Goal: Task Accomplishment & Management: Use online tool/utility

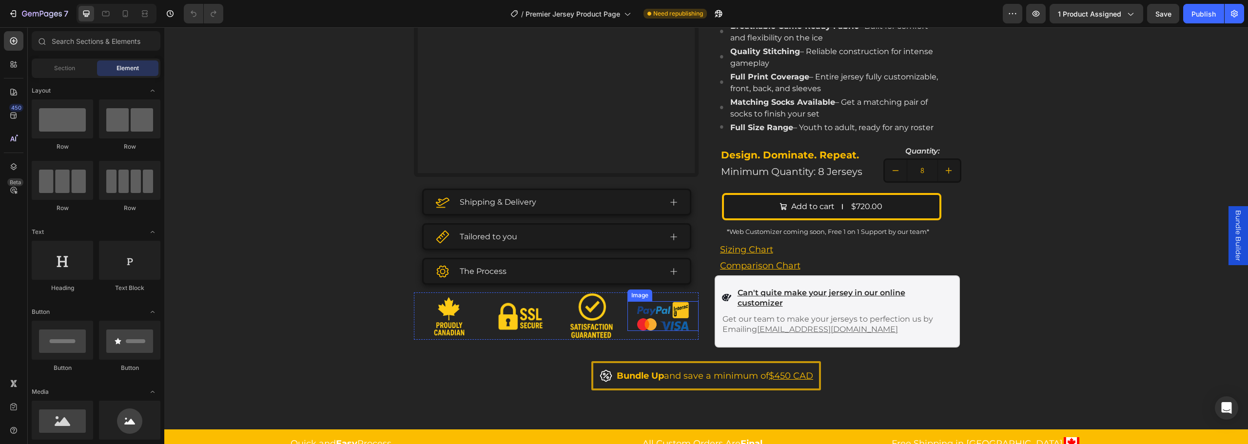
scroll to position [292, 0]
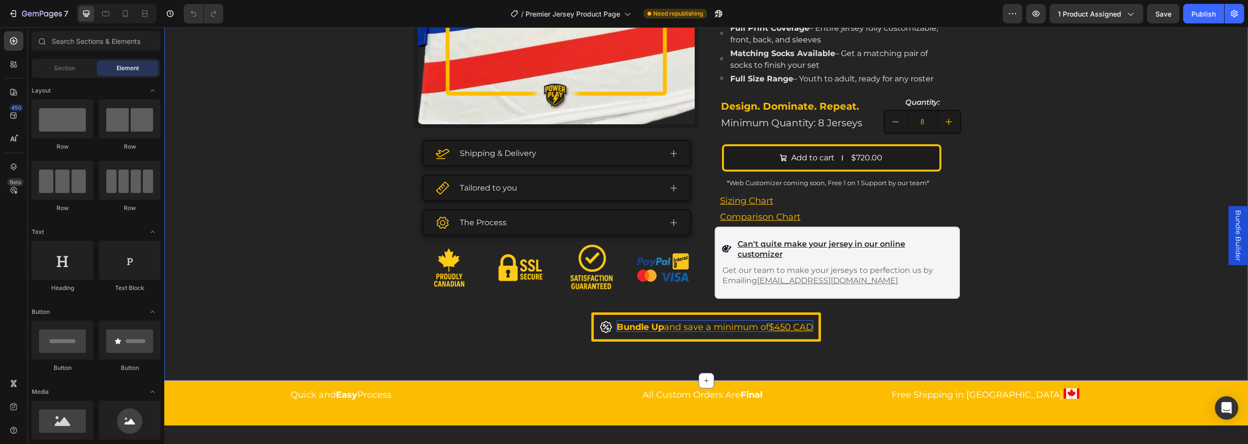
click at [660, 326] on span "Bundle Up and save a minimum of $450 CAD" at bounding box center [714, 327] width 196 height 11
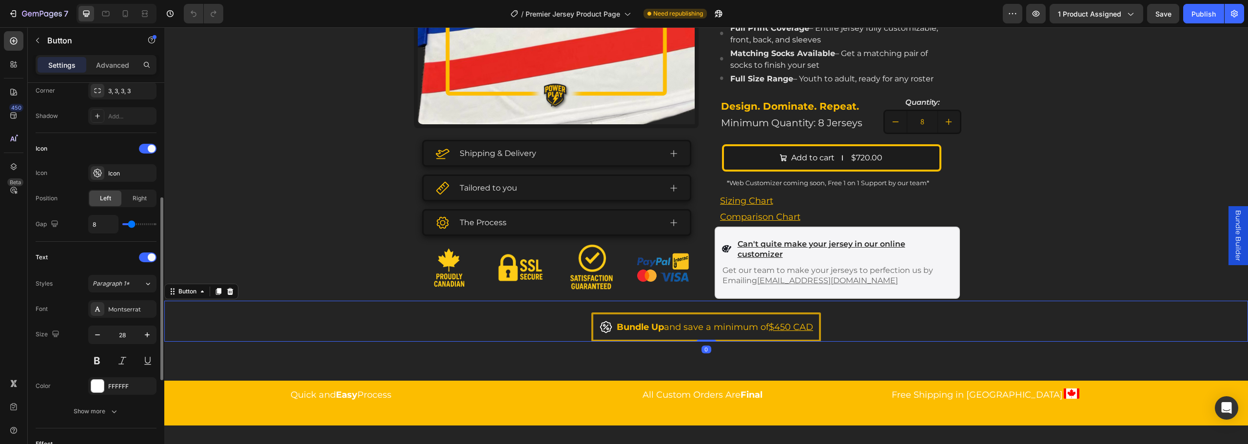
scroll to position [438, 0]
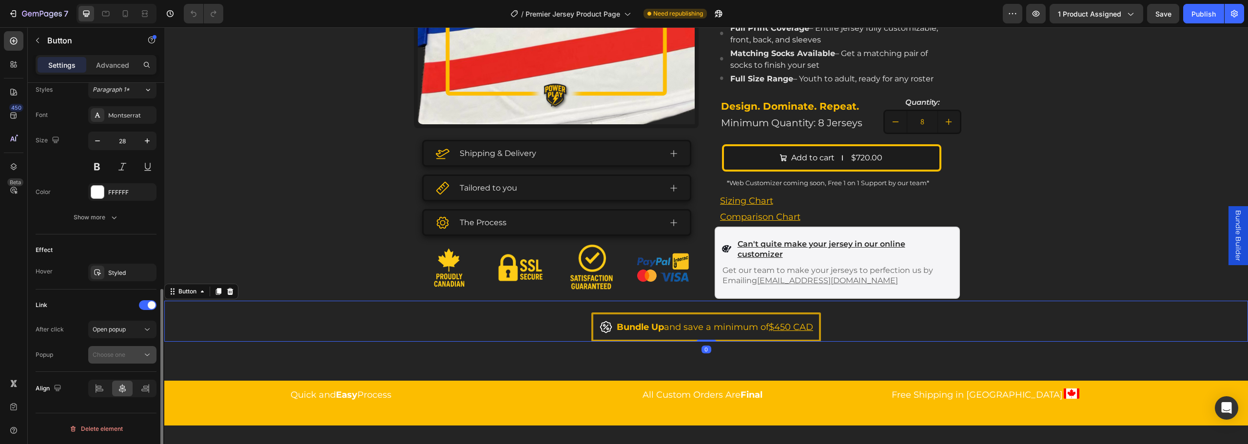
click at [130, 358] on div "Choose one" at bounding box center [118, 354] width 50 height 9
click at [132, 374] on span "Bundle Builder" at bounding box center [113, 378] width 40 height 9
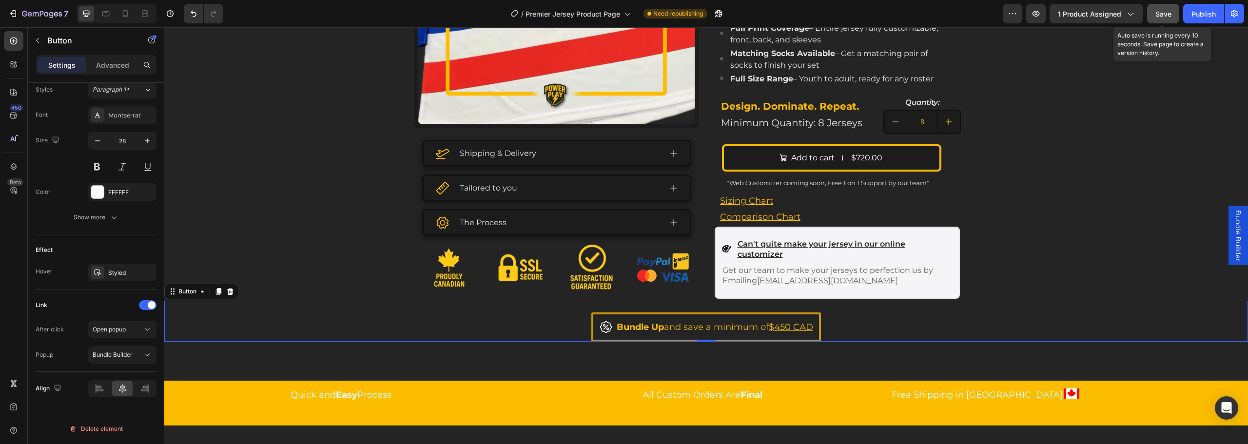
click at [1160, 19] on button "Save" at bounding box center [1163, 13] width 32 height 19
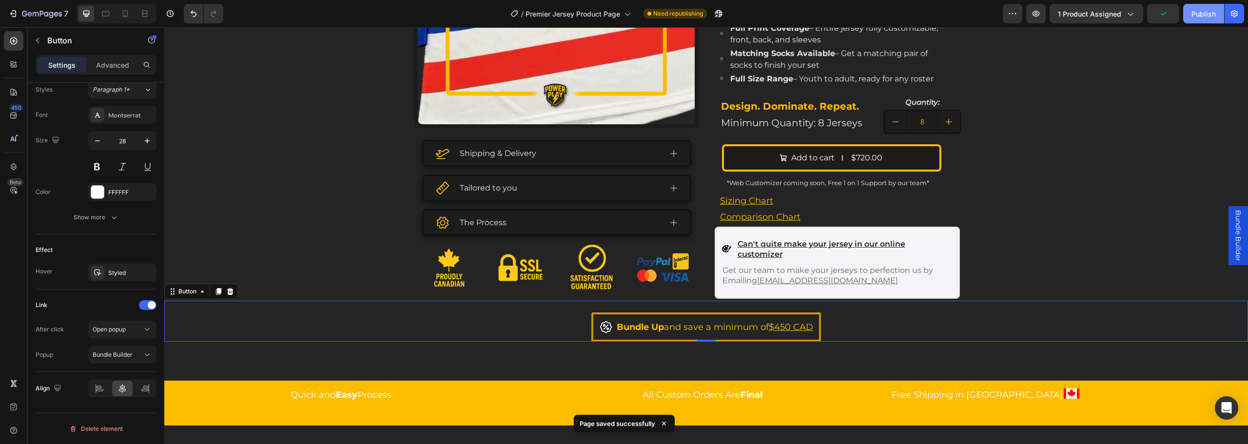
click at [1215, 22] on button "Publish" at bounding box center [1203, 13] width 41 height 19
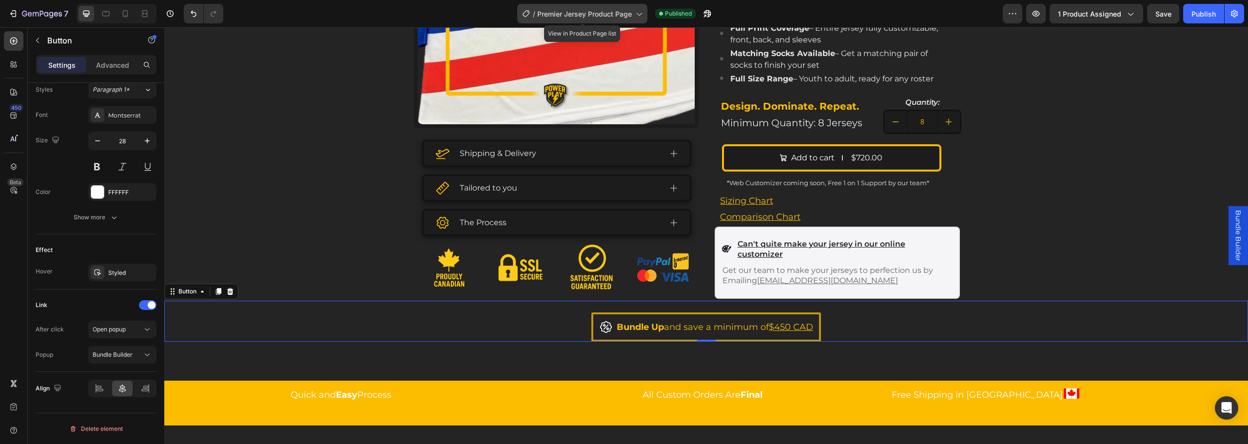
click at [619, 13] on span "Premier Jersey Product Page" at bounding box center [584, 14] width 95 height 10
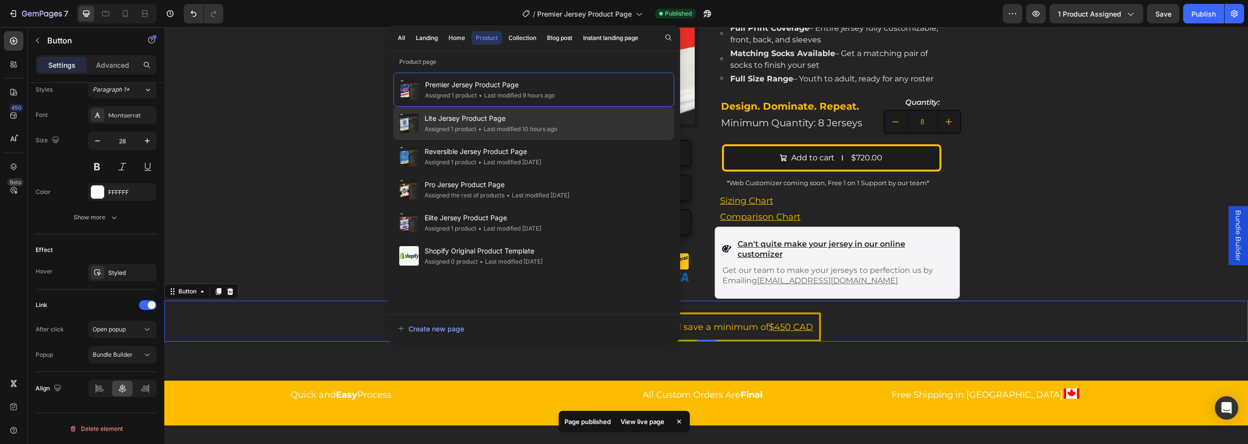
click at [498, 122] on span "Lite Jersey Product Page" at bounding box center [490, 119] width 133 height 12
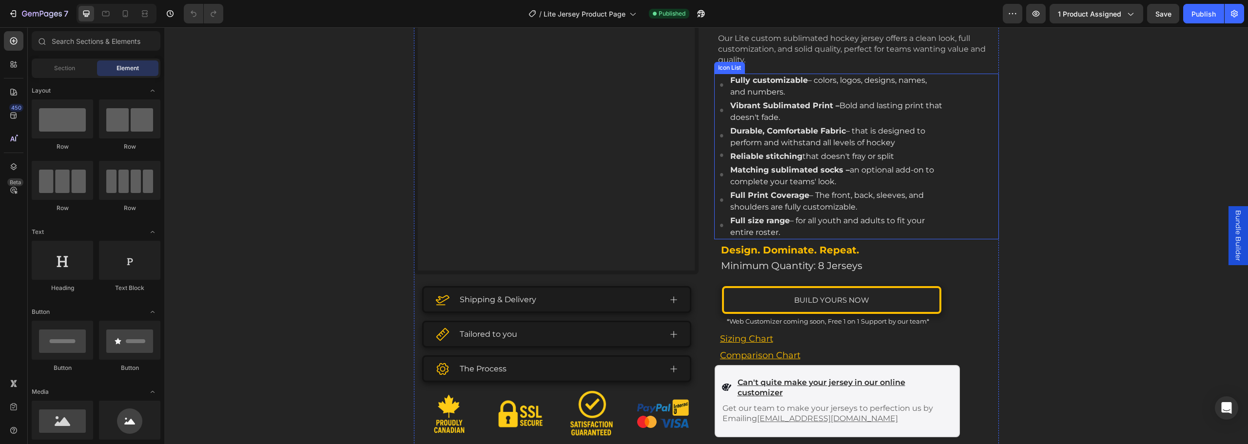
scroll to position [341, 0]
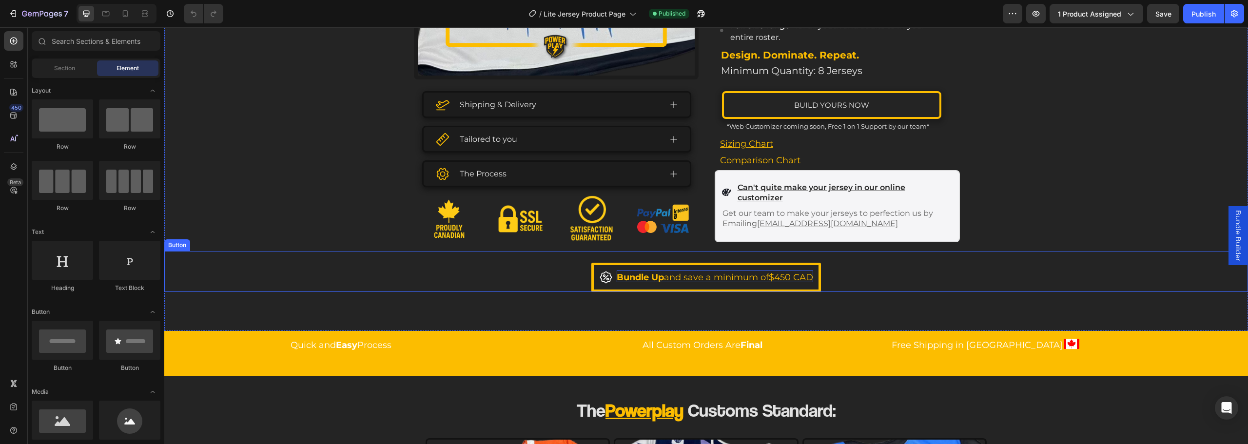
click at [633, 277] on strong "Bundle Up" at bounding box center [639, 277] width 47 height 11
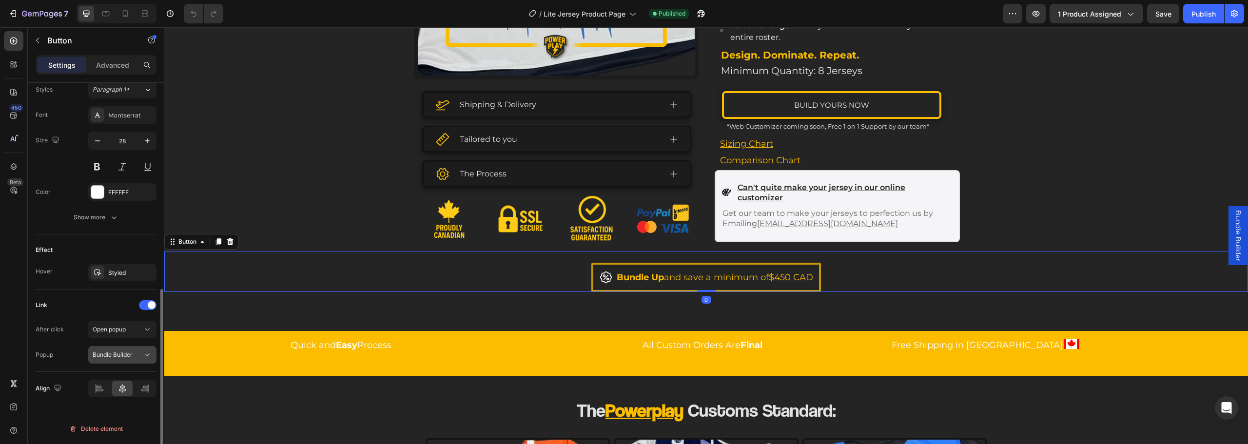
scroll to position [0, 0]
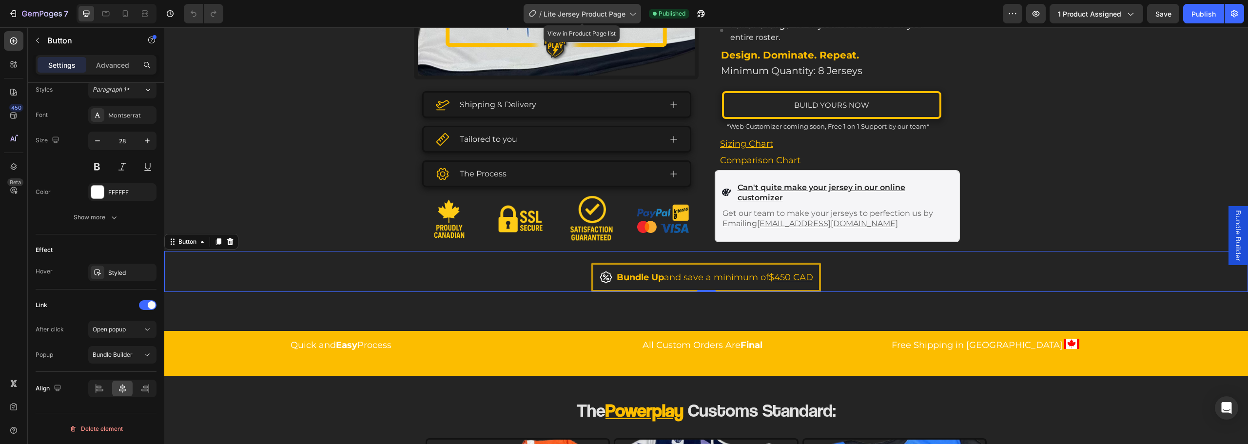
click at [567, 10] on span "Lite Jersey Product Page" at bounding box center [584, 14] width 82 height 10
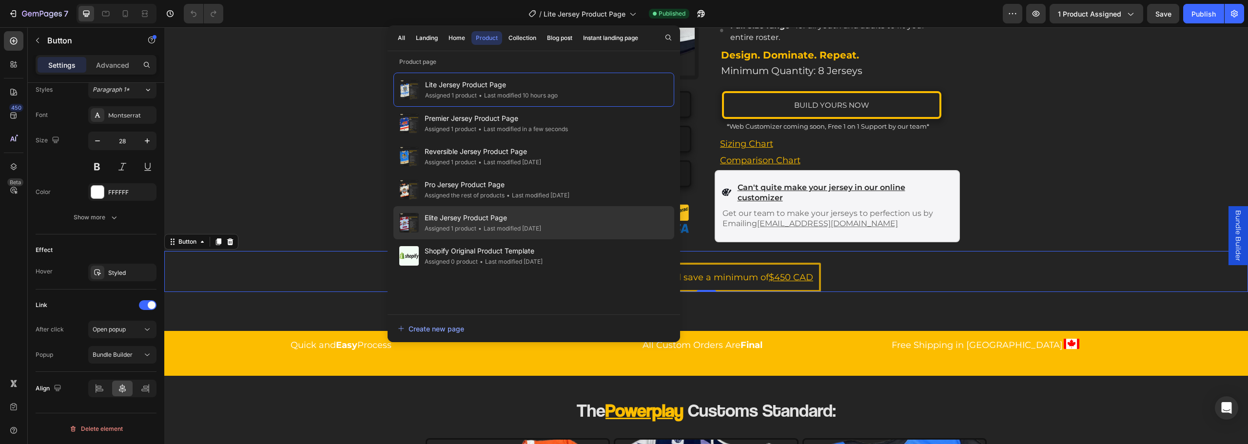
click at [481, 222] on span "Elite Jersey Product Page" at bounding box center [482, 218] width 116 height 12
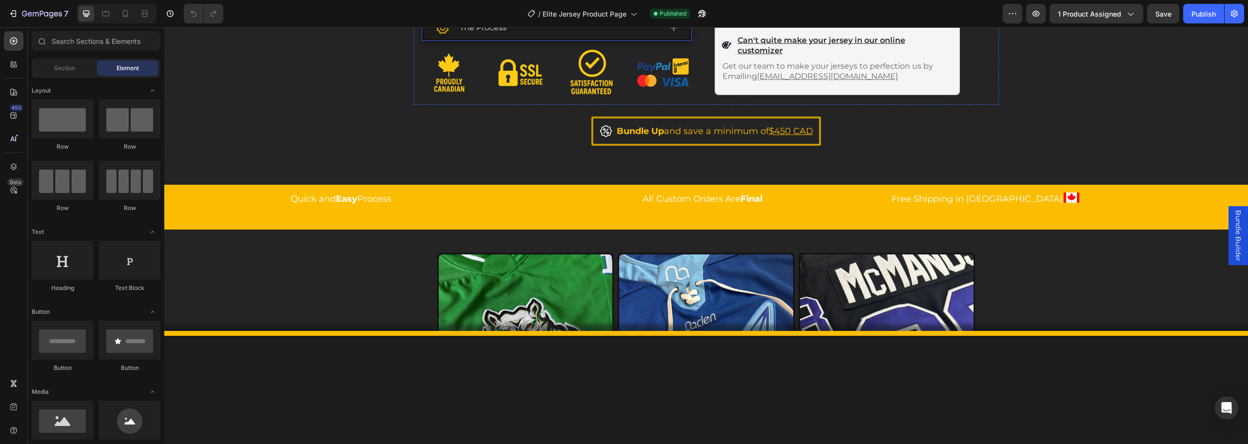
scroll to position [536, 0]
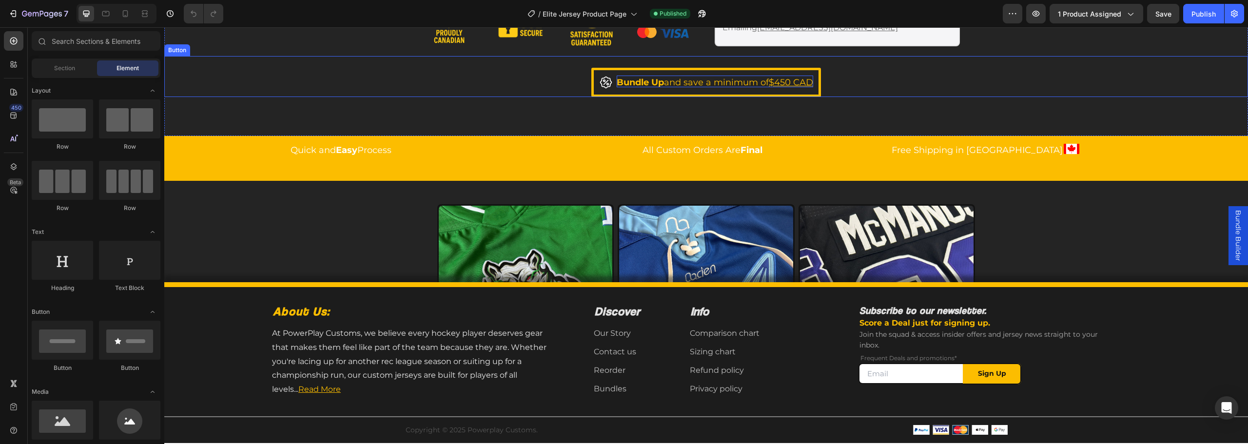
click at [631, 84] on strong "Bundle Up" at bounding box center [639, 82] width 47 height 11
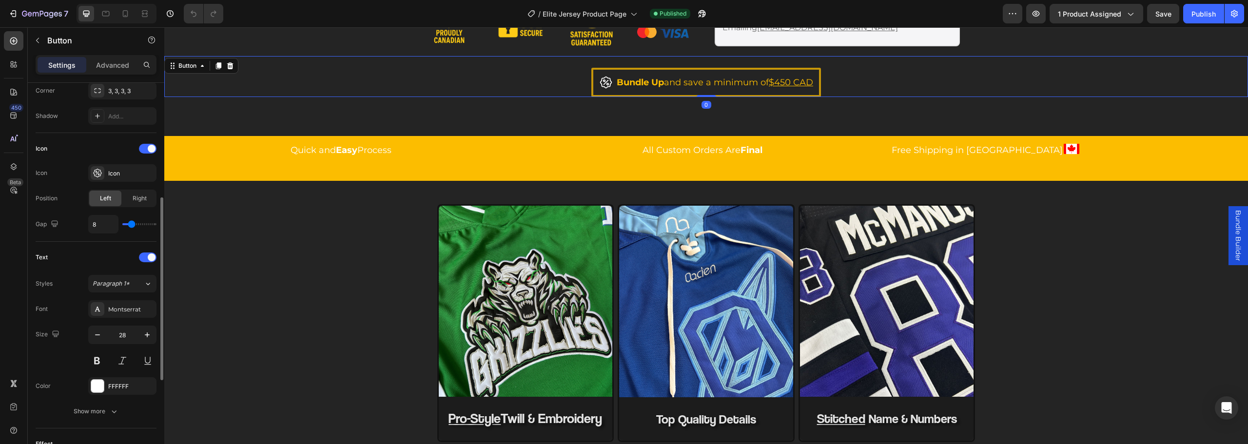
scroll to position [438, 0]
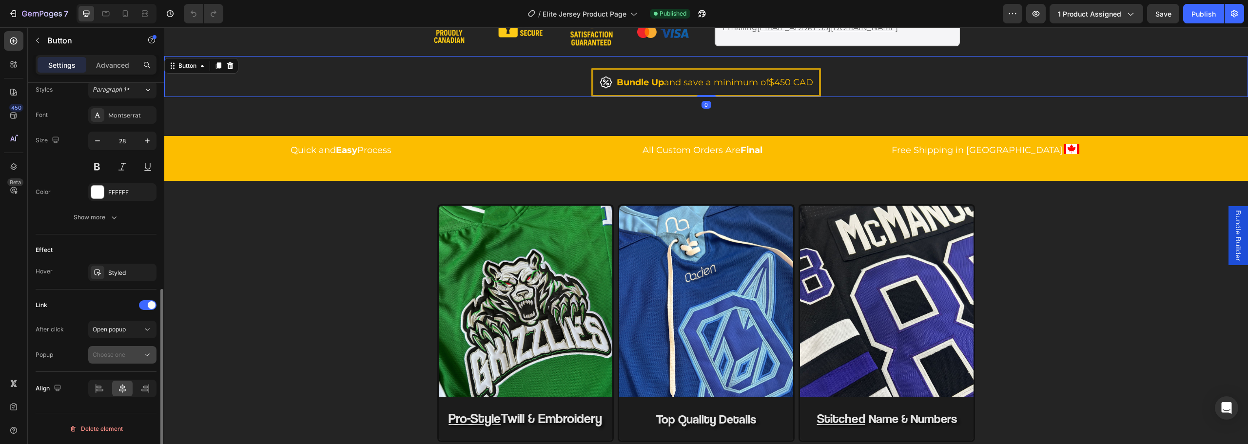
click at [108, 354] on span "Choose one" at bounding box center [109, 354] width 33 height 7
click at [114, 376] on span "Bundle Builder" at bounding box center [113, 378] width 40 height 9
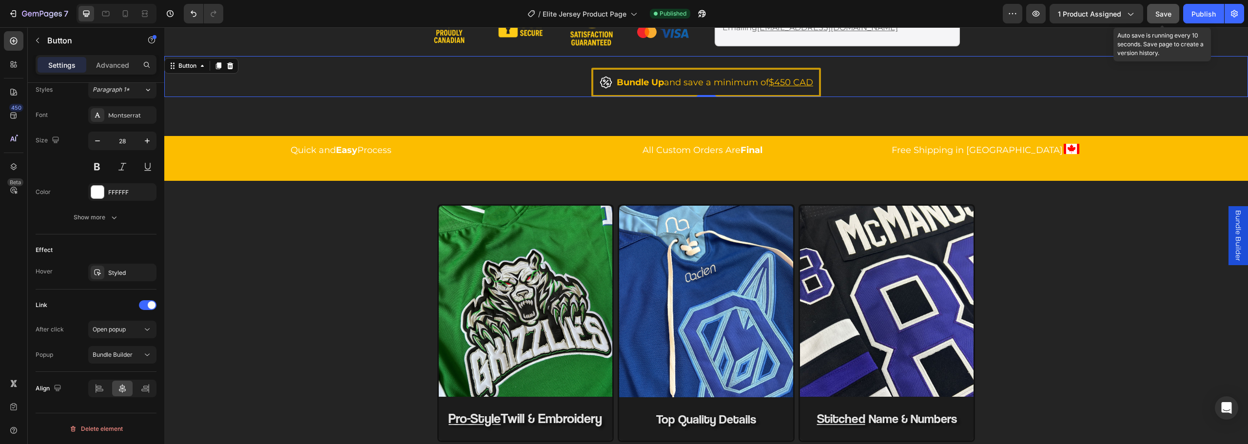
click at [1171, 7] on button "Save" at bounding box center [1163, 13] width 32 height 19
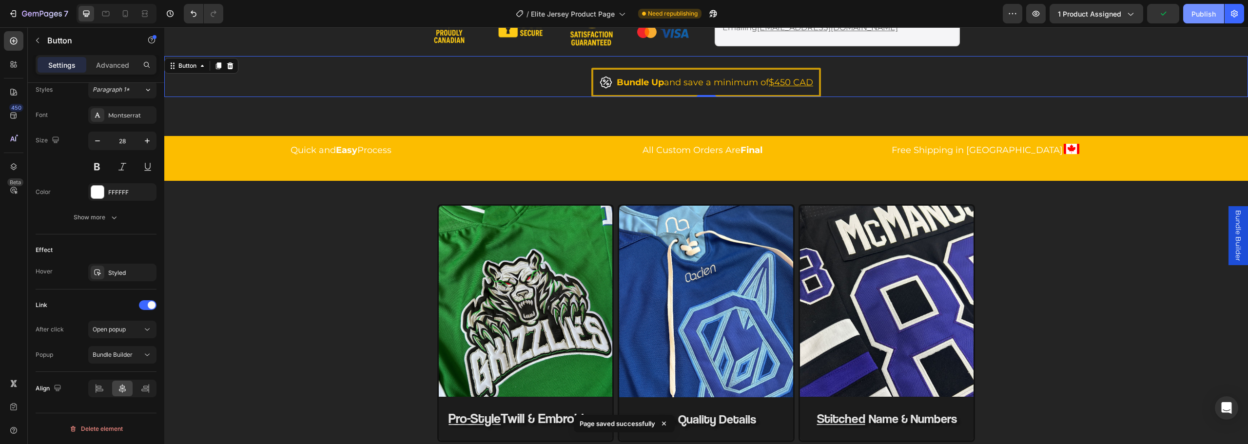
click at [1202, 12] on div "Publish" at bounding box center [1203, 14] width 24 height 10
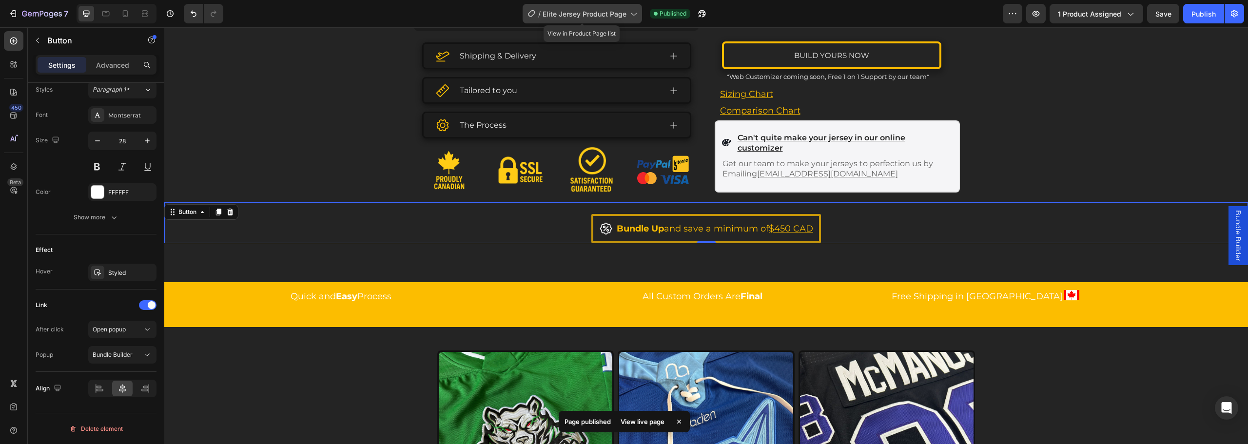
click at [605, 9] on span "Elite Jersey Product Page" at bounding box center [584, 14] width 84 height 10
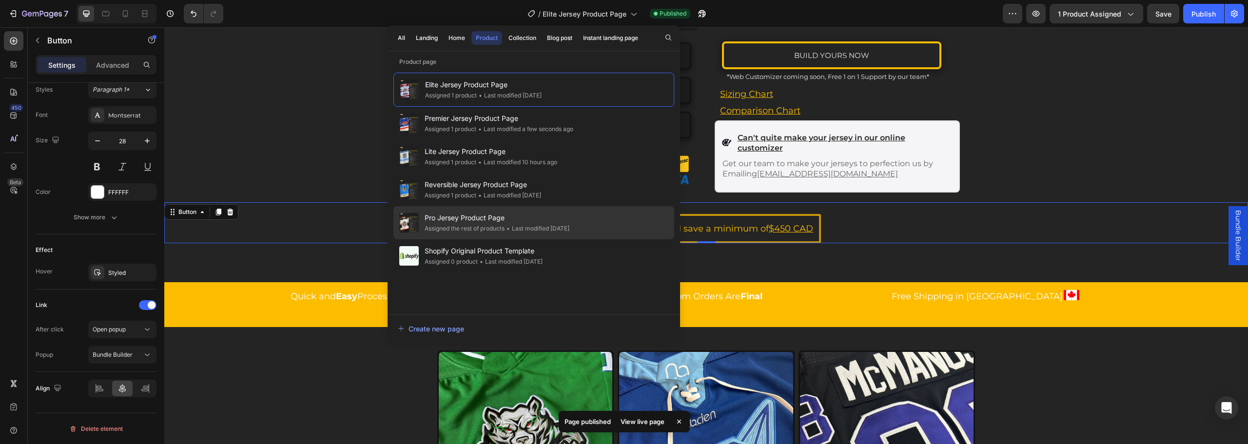
click at [498, 222] on span "Pro Jersey Product Page" at bounding box center [496, 218] width 145 height 12
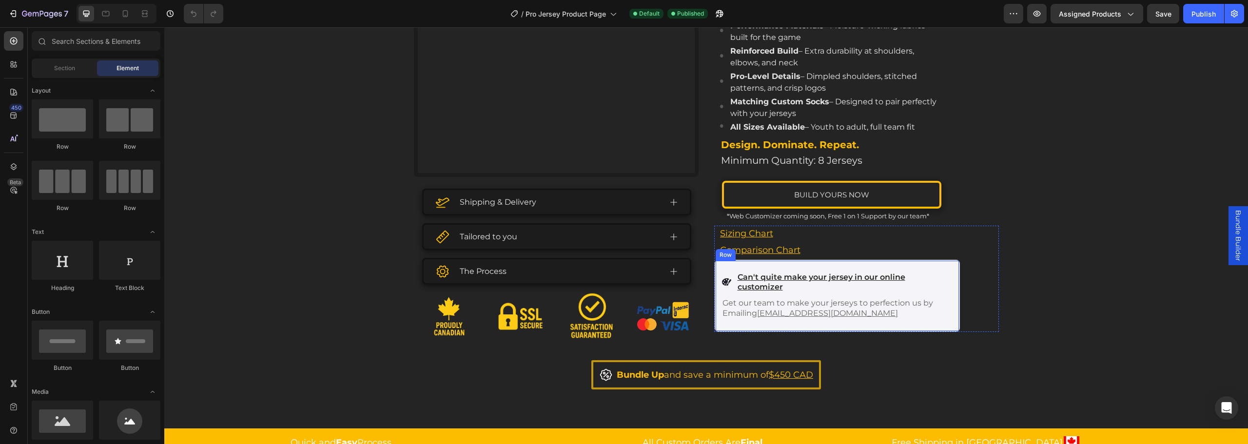
scroll to position [536, 0]
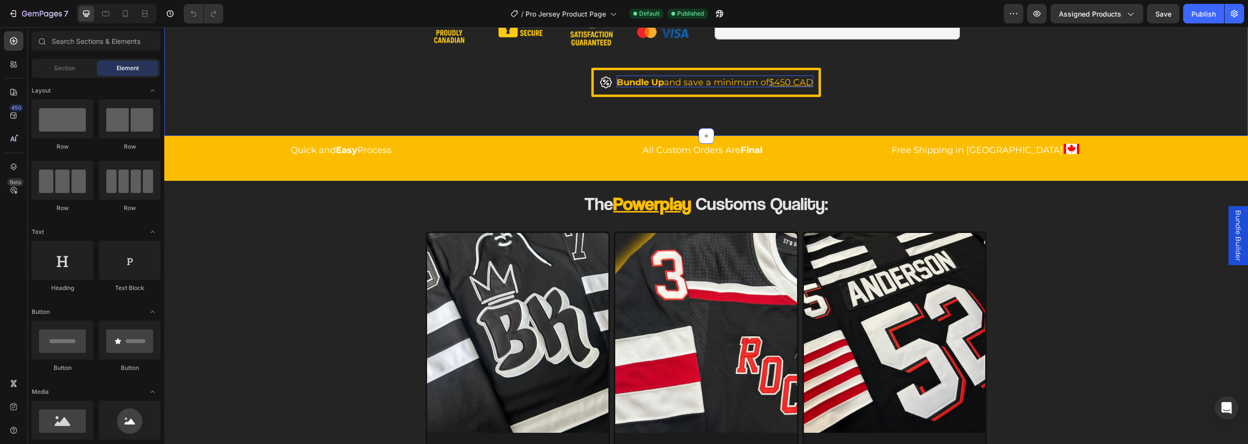
click at [618, 86] on strong "Bundle Up" at bounding box center [639, 82] width 47 height 11
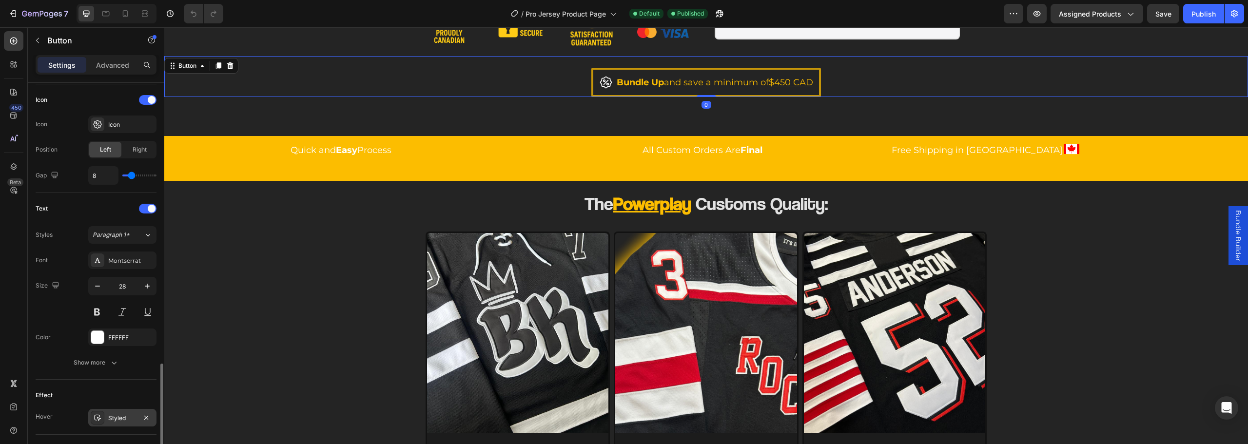
scroll to position [390, 0]
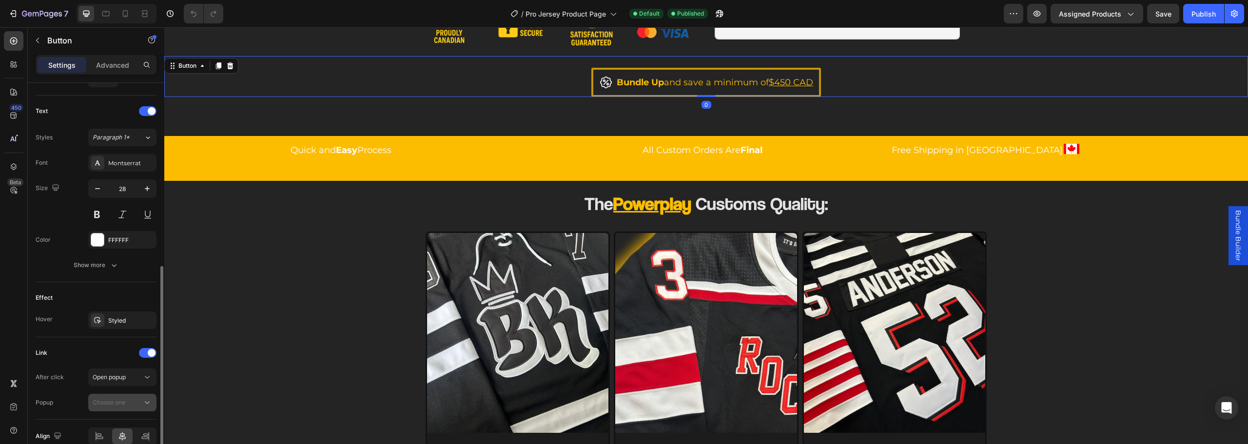
click at [125, 397] on button "Choose one" at bounding box center [122, 403] width 68 height 18
click at [124, 420] on div "Bundle Builder" at bounding box center [113, 426] width 80 height 19
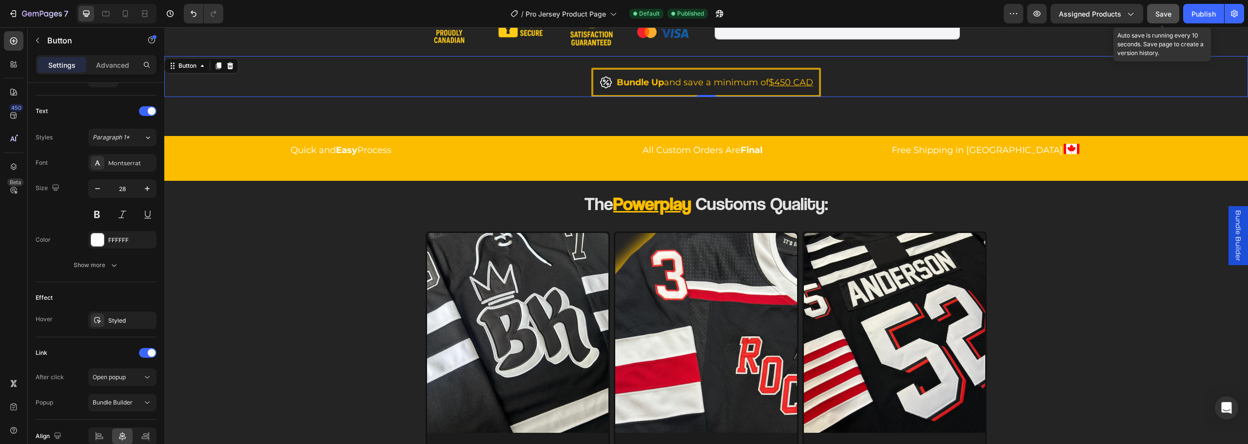
click at [1165, 12] on span "Save" at bounding box center [1163, 14] width 16 height 8
click at [1204, 11] on div "Publish" at bounding box center [1203, 14] width 24 height 10
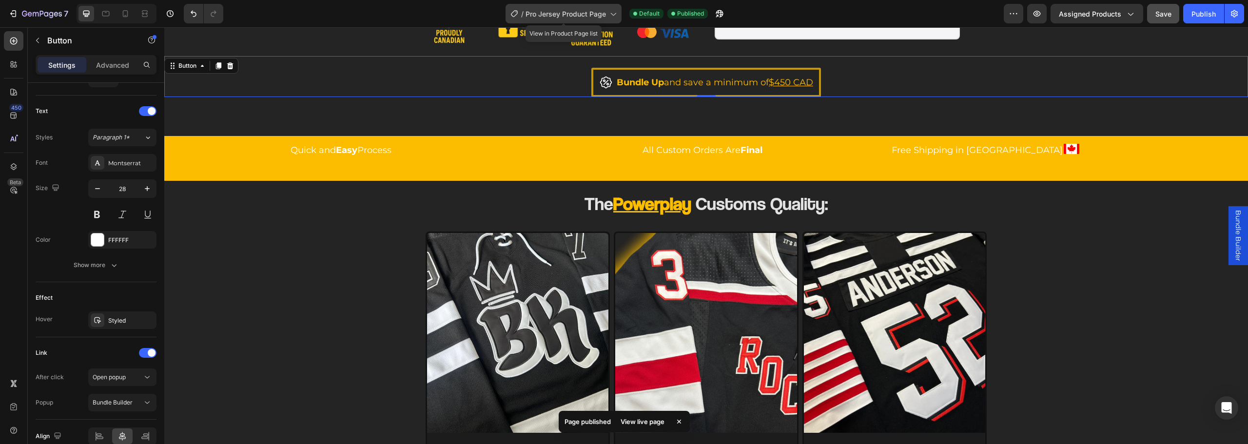
click at [601, 7] on div "/ Pro Jersey Product Page" at bounding box center [563, 13] width 116 height 19
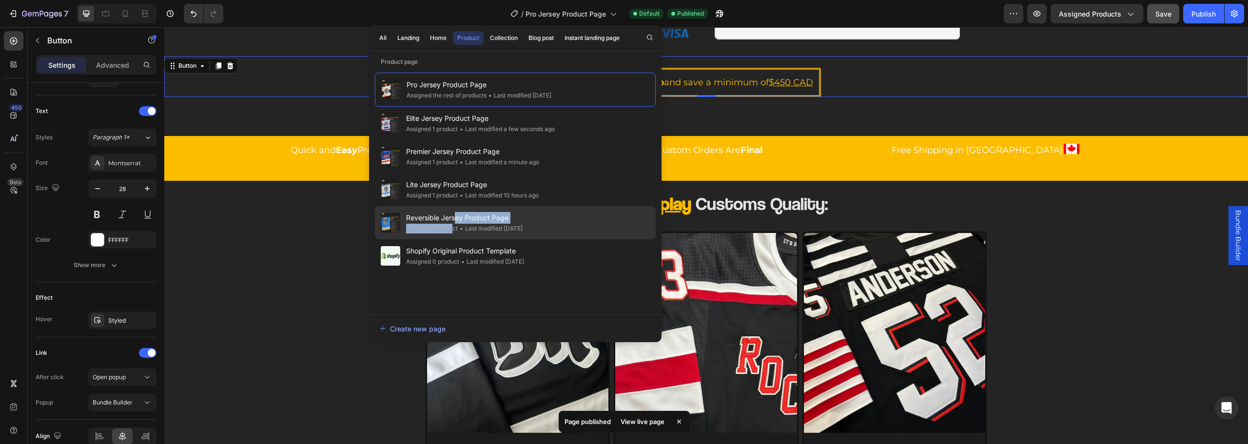
click at [454, 224] on div "Reversible Jersey Product Page Assigned 1 product • Last modified 12 days ago" at bounding box center [464, 222] width 116 height 21
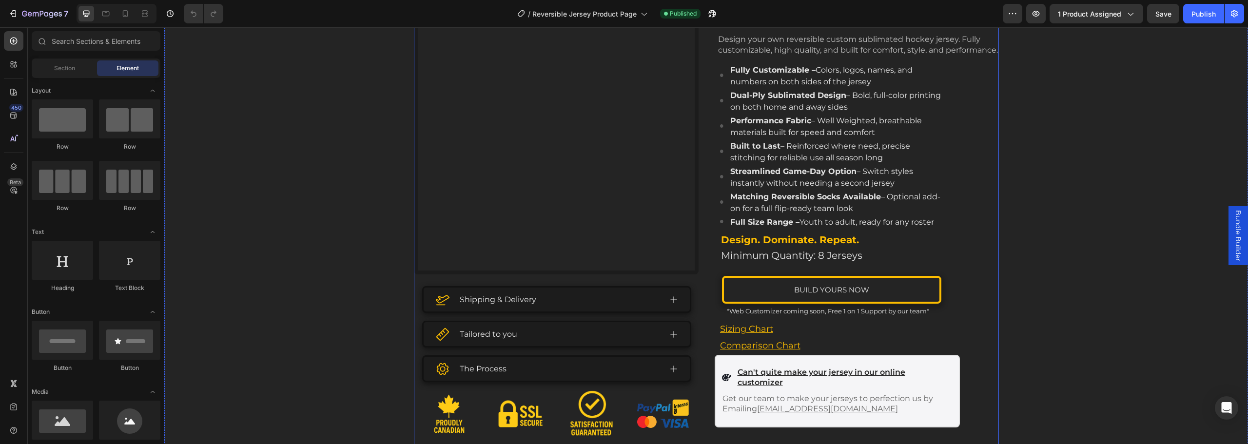
scroll to position [341, 0]
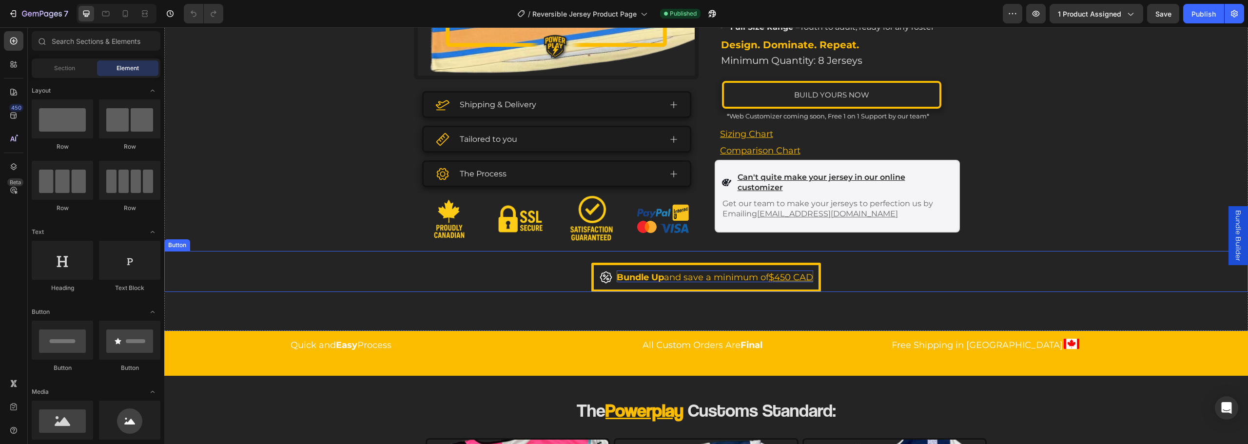
click at [627, 275] on strong "Bundle Up" at bounding box center [639, 277] width 47 height 11
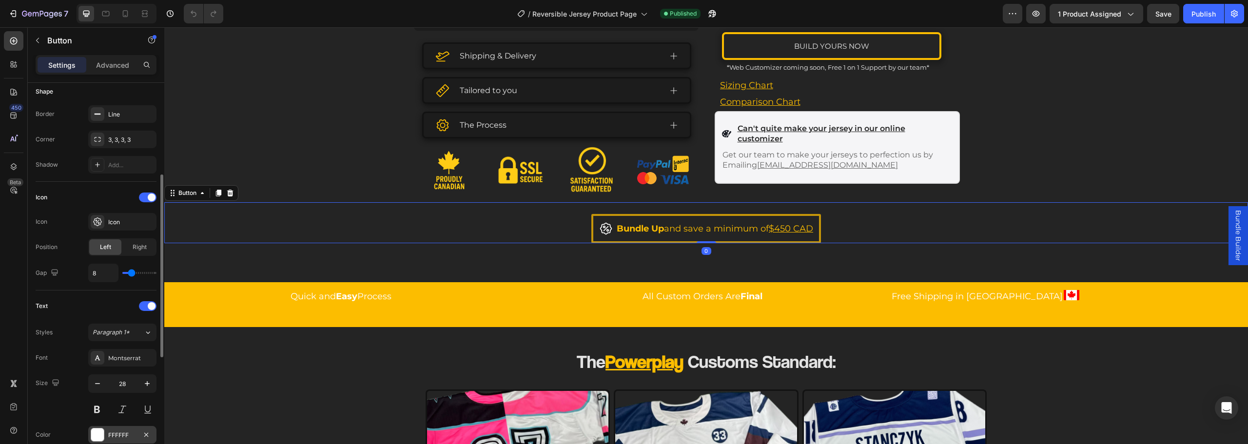
scroll to position [390, 0]
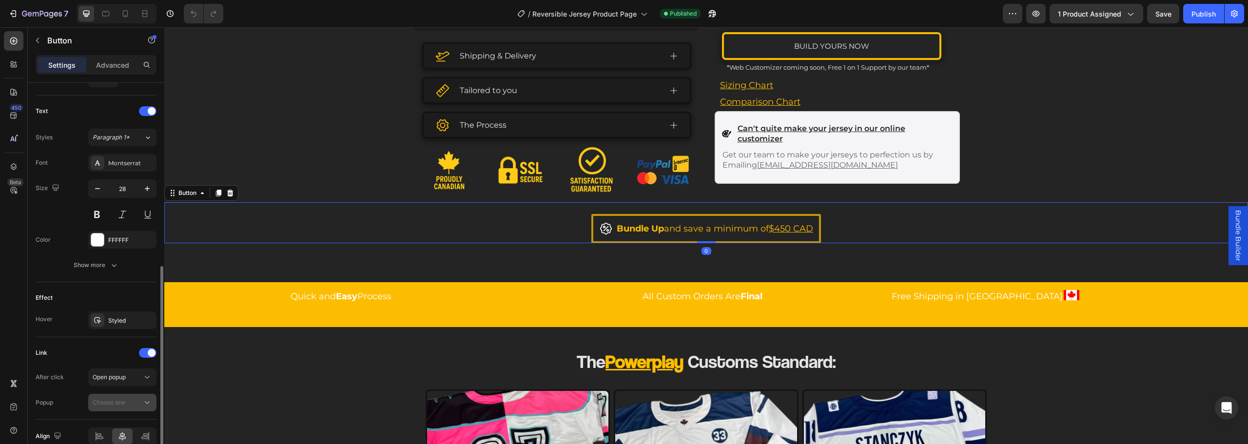
click at [120, 396] on button "Choose one" at bounding box center [122, 403] width 68 height 18
drag, startPoint x: 123, startPoint y: 418, endPoint x: 137, endPoint y: 416, distance: 14.3
click at [123, 418] on div "Bundle Builder" at bounding box center [113, 426] width 80 height 19
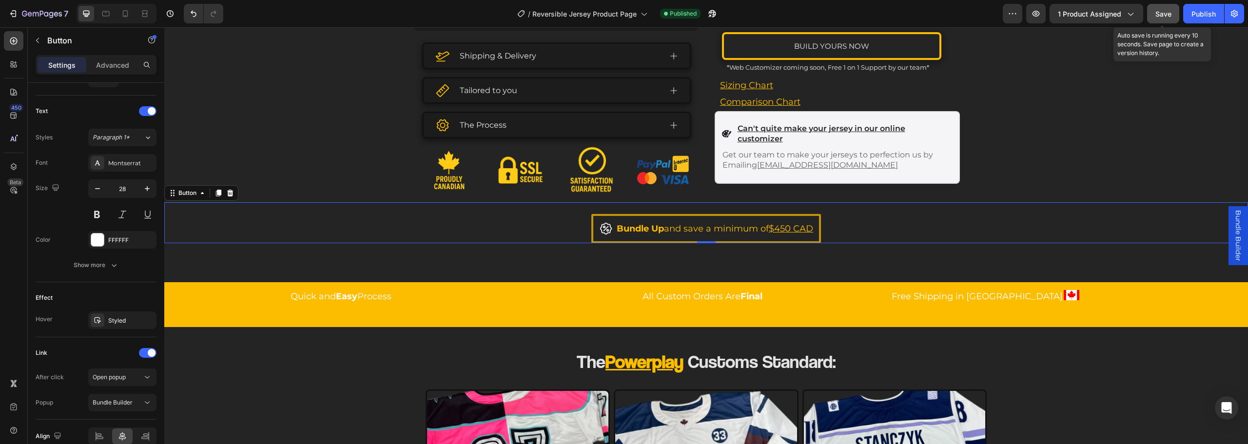
click at [1152, 18] on button "Save" at bounding box center [1163, 13] width 32 height 19
click at [1199, 16] on div "Publish" at bounding box center [1203, 14] width 24 height 10
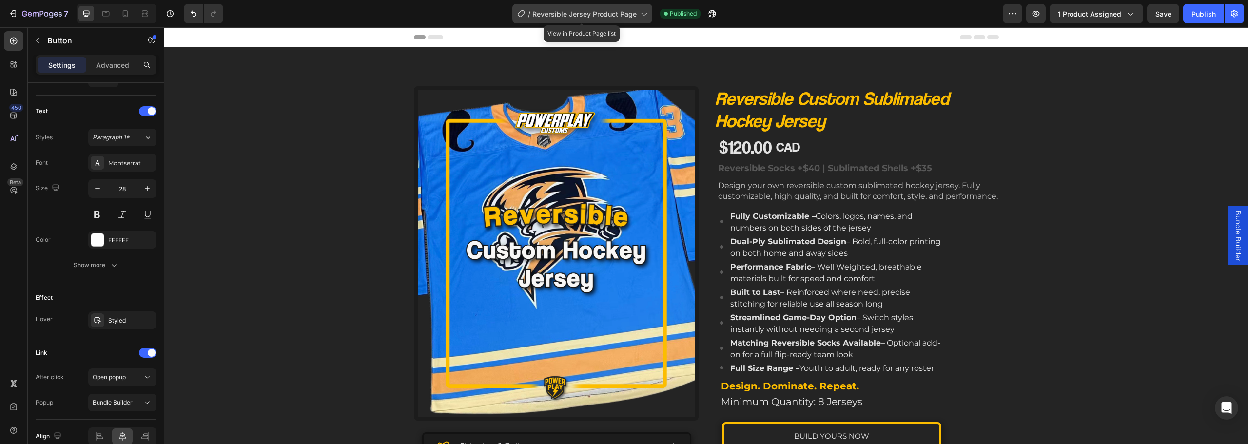
click at [616, 11] on span "Reversible Jersey Product Page" at bounding box center [584, 14] width 104 height 10
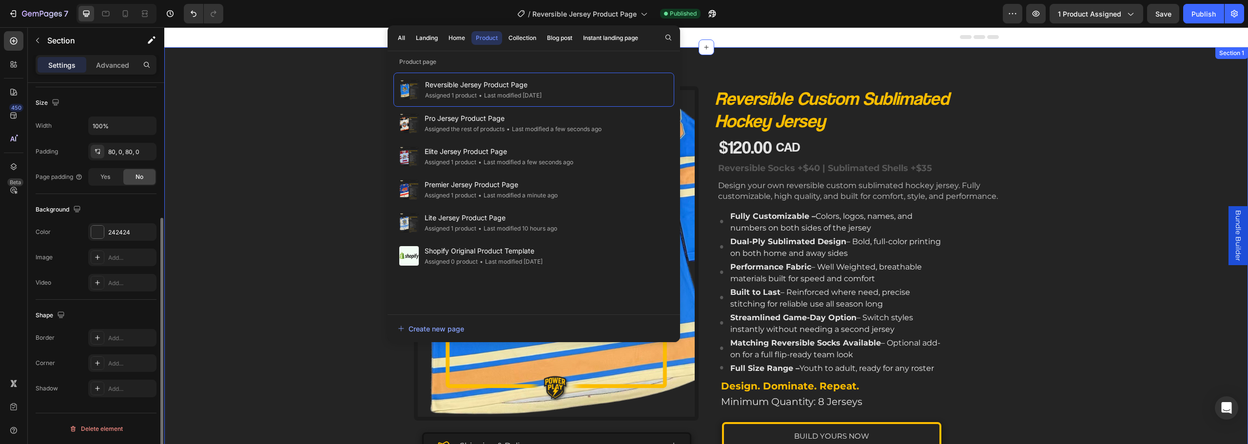
click at [188, 237] on div "Product Images Shipping & Delivery Tailored to you The Process Accordion Image …" at bounding box center [705, 359] width 1083 height 547
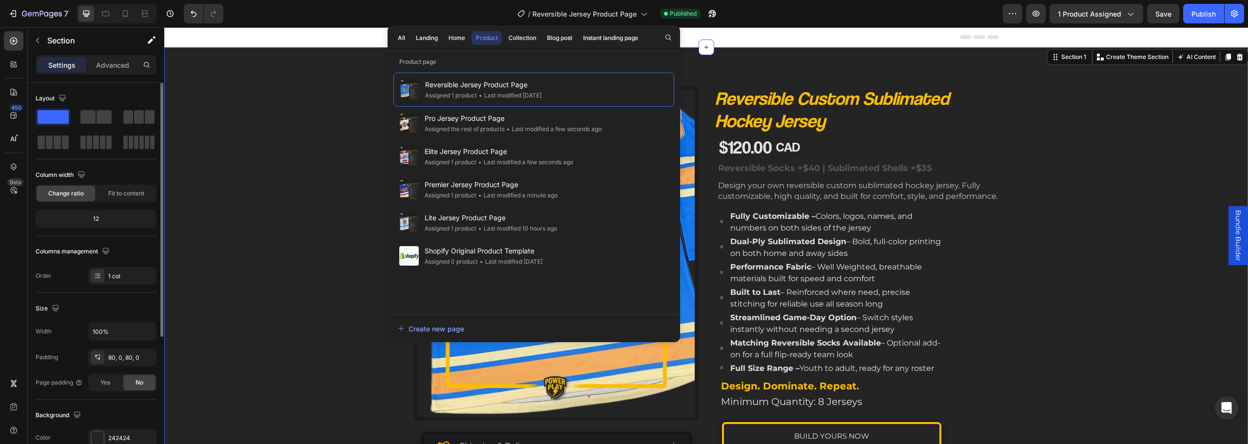
click at [299, 94] on div "Product Images Shipping & Delivery Tailored to you The Process Accordion Image …" at bounding box center [705, 359] width 1083 height 547
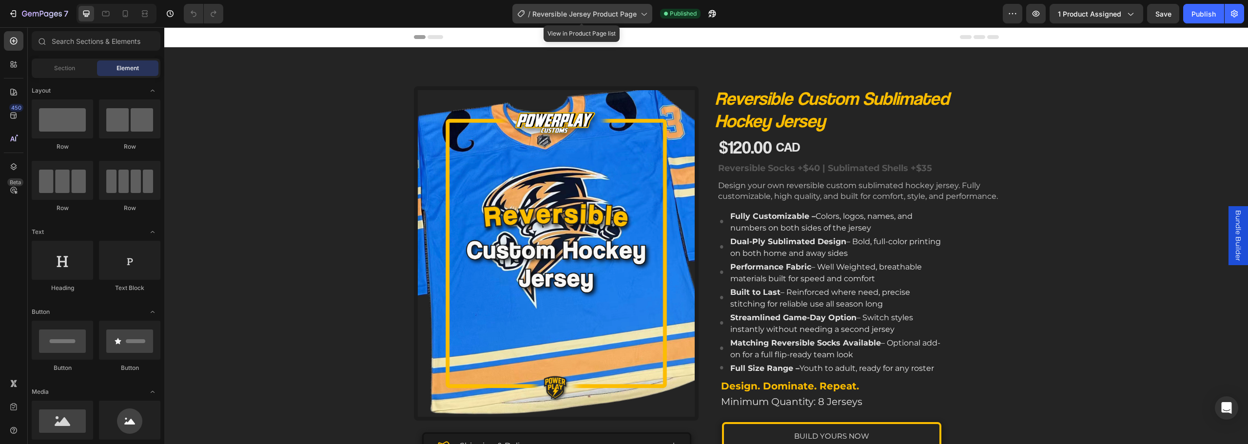
click at [601, 23] on div "/ Reversible Jersey Product Page" at bounding box center [582, 13] width 140 height 19
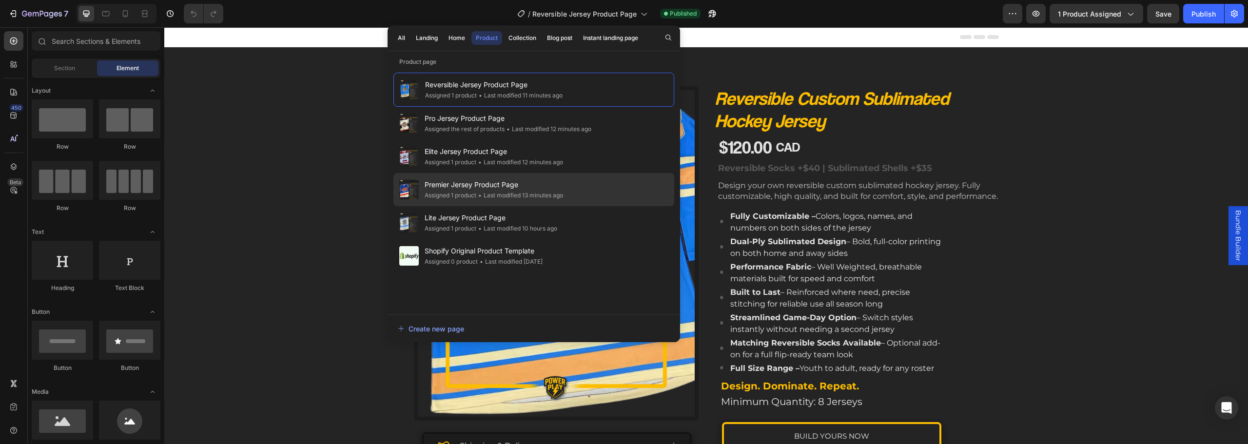
click at [500, 176] on div "Premier Jersey Product Page Assigned 1 product • Last modified 13 minutes ago" at bounding box center [533, 189] width 281 height 33
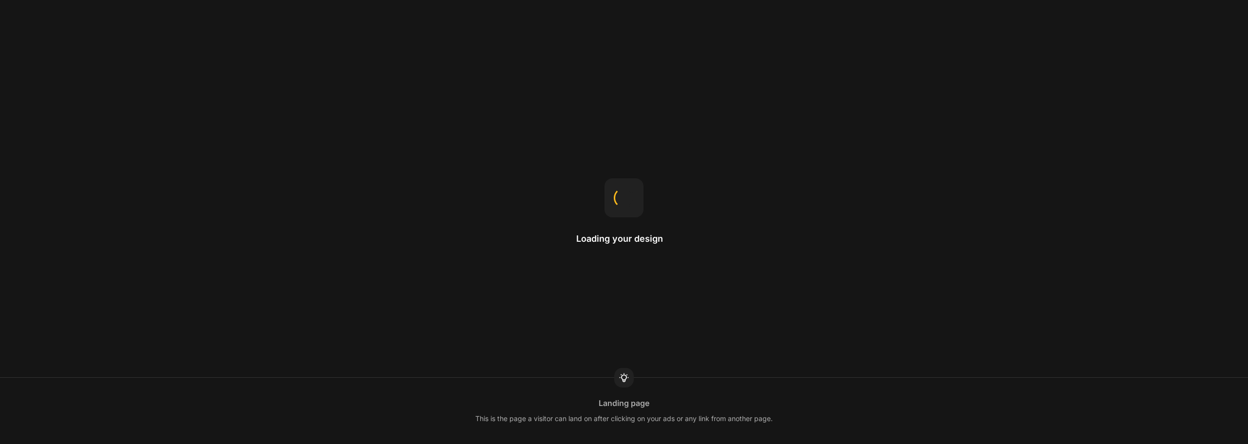
click at [585, 13] on div "Loading your design Landing page This is the page a visitor can land on after c…" at bounding box center [624, 222] width 1248 height 444
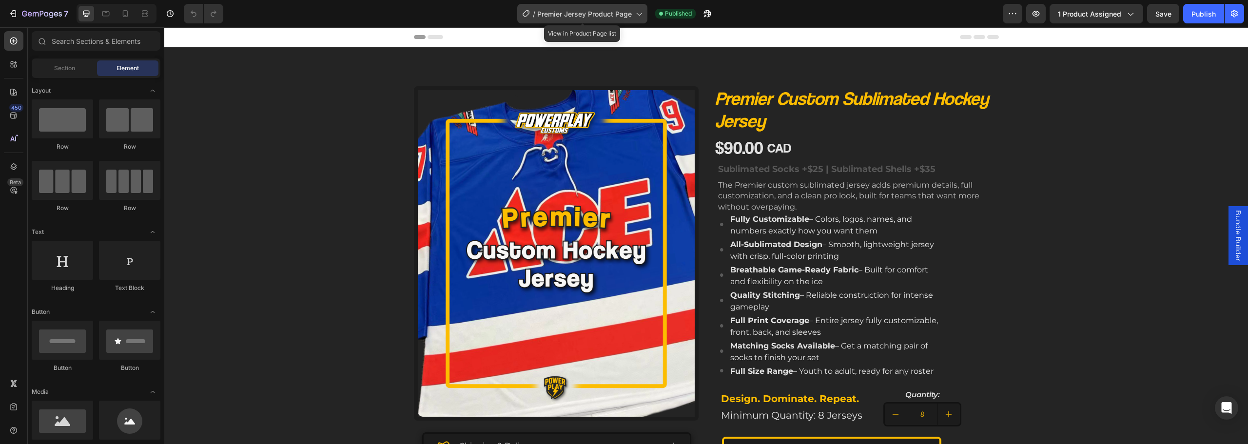
click at [608, 6] on div "/ Premier Jersey Product Page" at bounding box center [582, 13] width 130 height 19
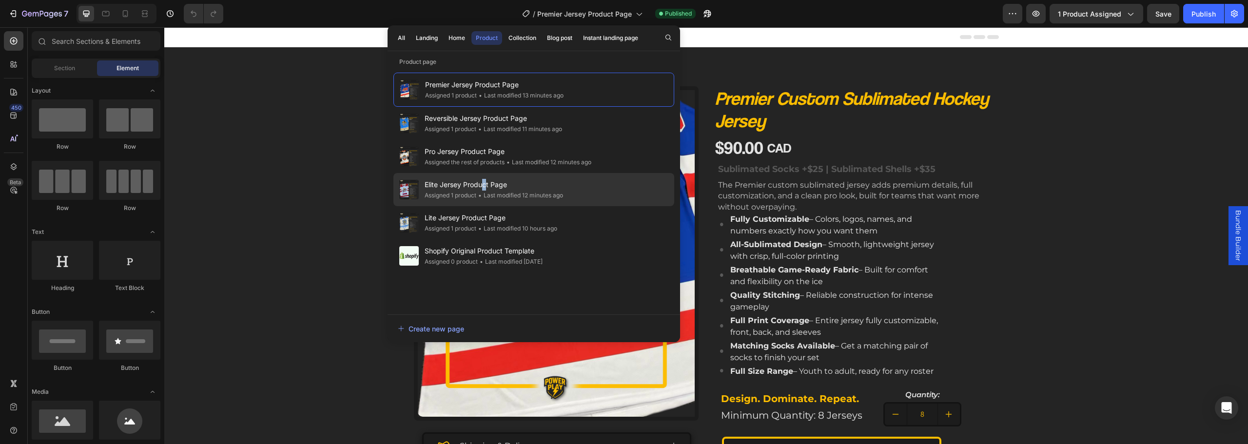
click at [486, 180] on span "Elite Jersey Product Page" at bounding box center [493, 185] width 138 height 12
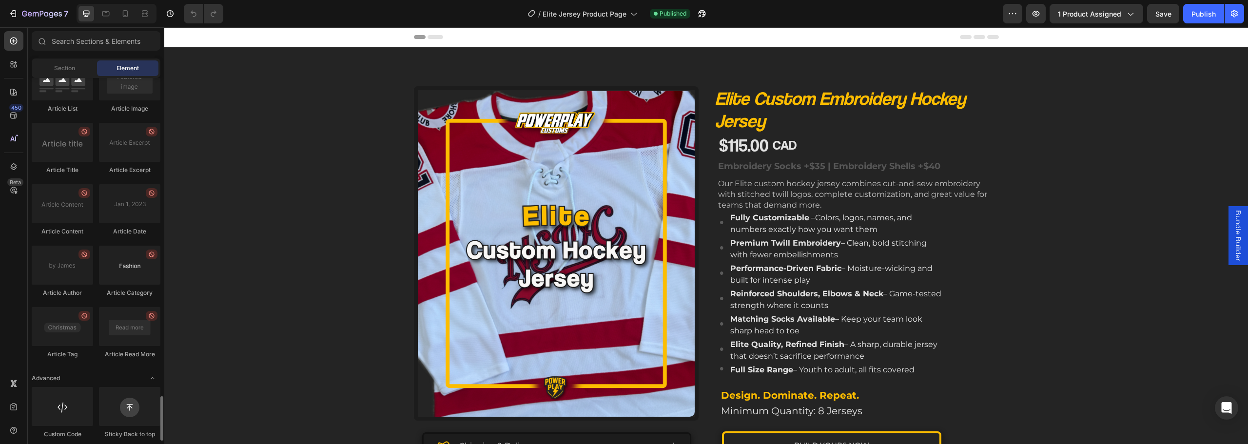
scroll to position [2589, 0]
click at [69, 66] on span "Section" at bounding box center [64, 68] width 21 height 9
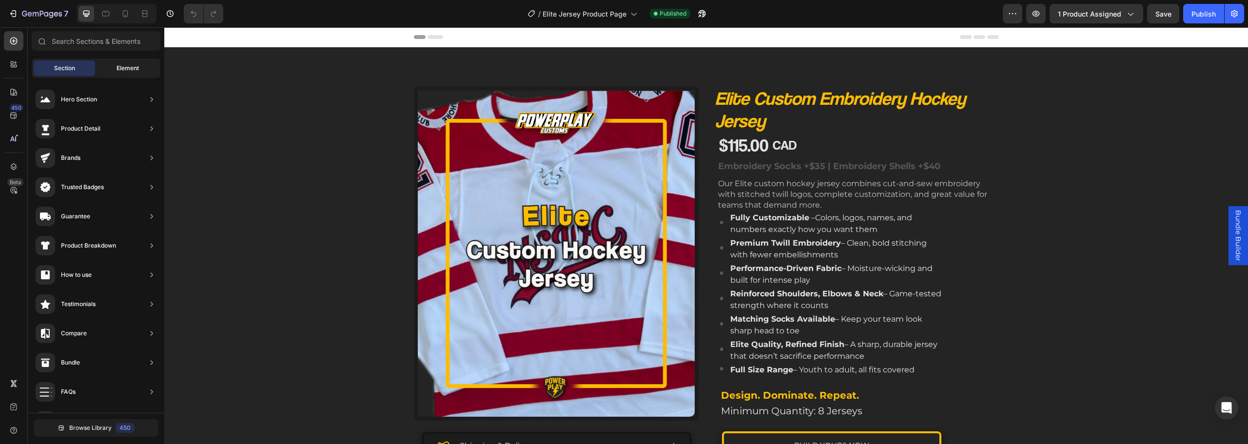
click at [112, 64] on div "Element" at bounding box center [127, 68] width 61 height 16
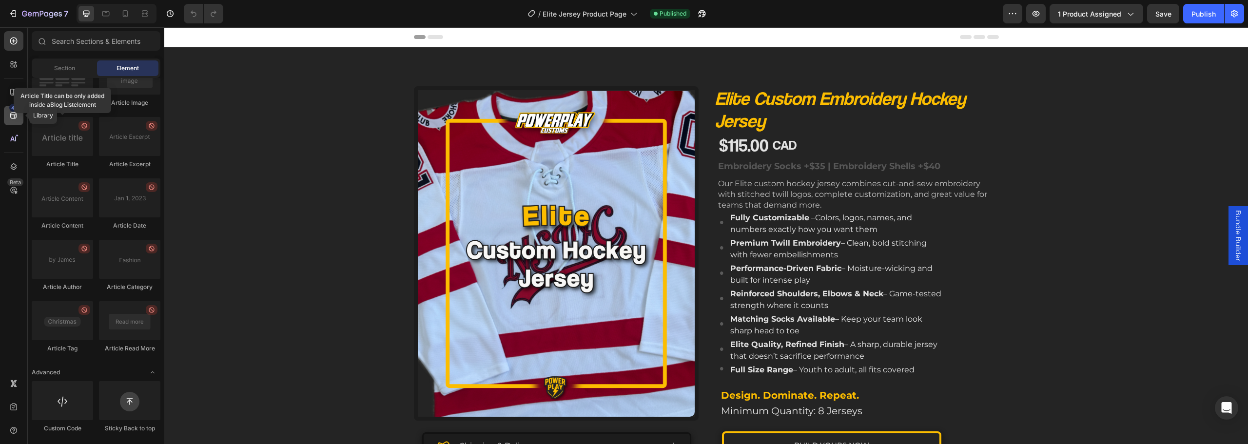
click at [9, 112] on icon at bounding box center [14, 116] width 10 height 10
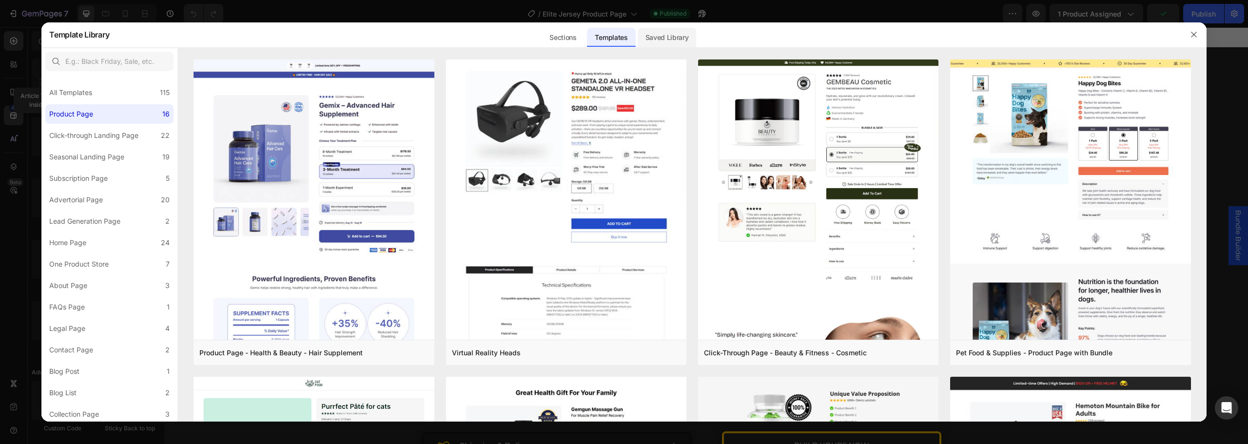
click at [657, 30] on div "Saved Library" at bounding box center [666, 37] width 59 height 19
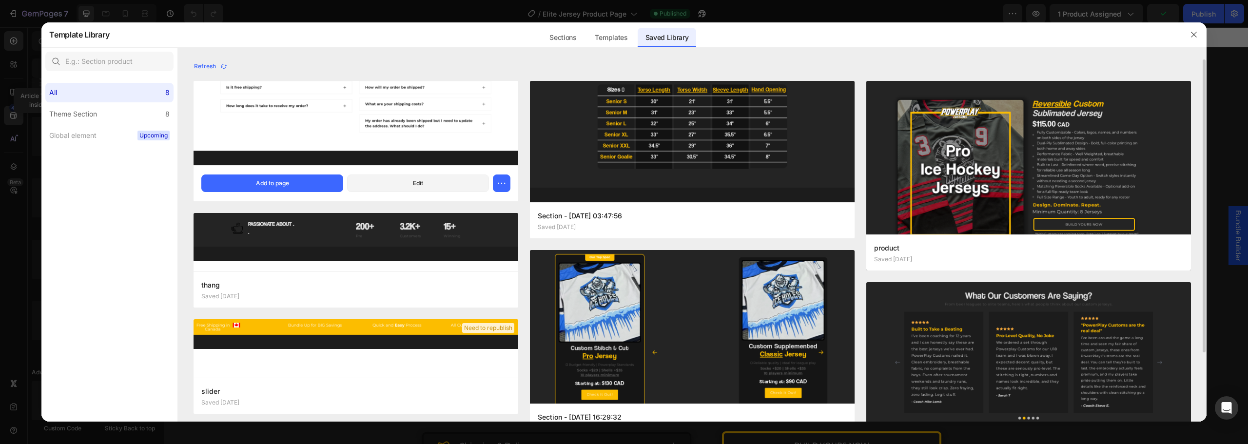
scroll to position [181, 0]
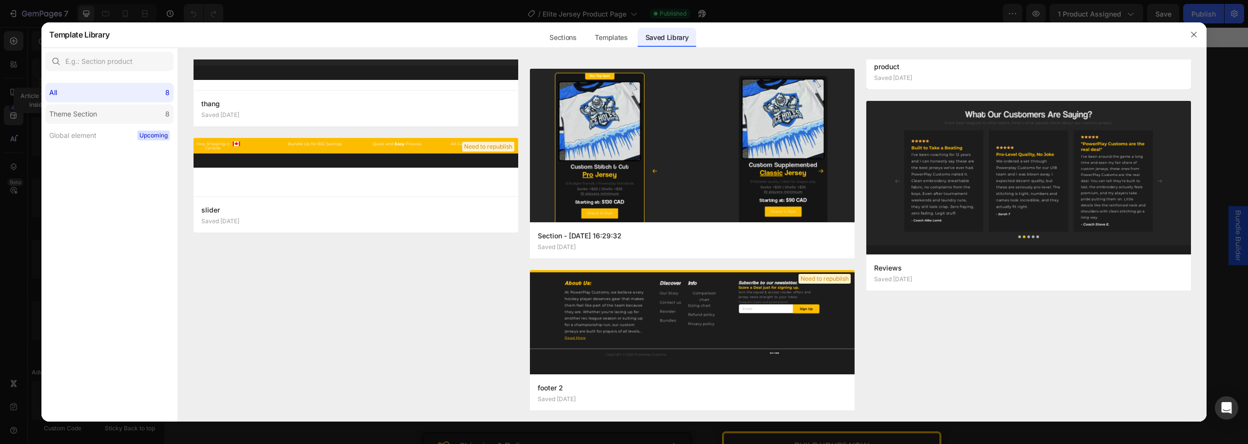
click at [103, 115] on label "Theme Section 8" at bounding box center [109, 113] width 128 height 19
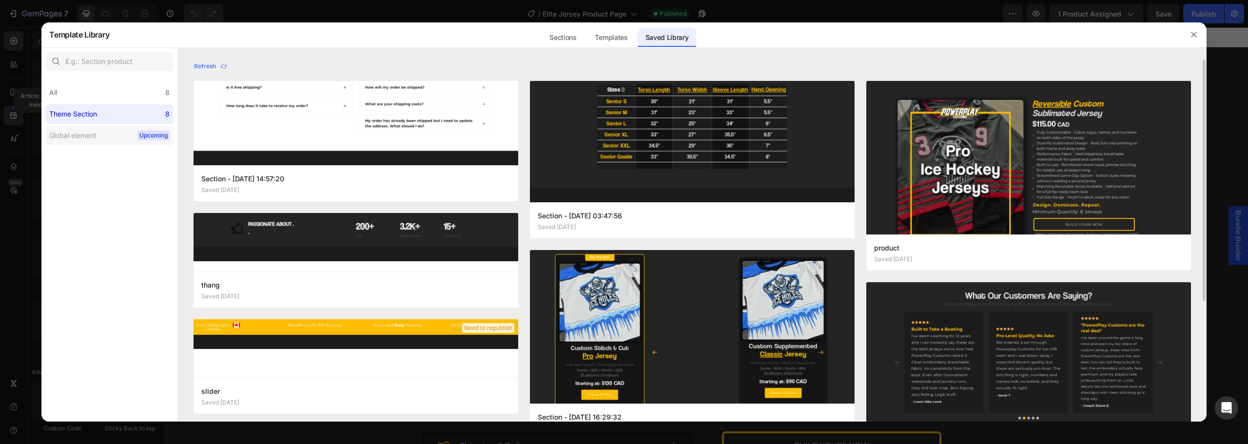
click at [118, 142] on label "Global element Upcoming" at bounding box center [109, 135] width 128 height 19
click at [113, 98] on div "All 8" at bounding box center [109, 92] width 128 height 19
click at [1195, 37] on icon "button" at bounding box center [1193, 34] width 5 height 5
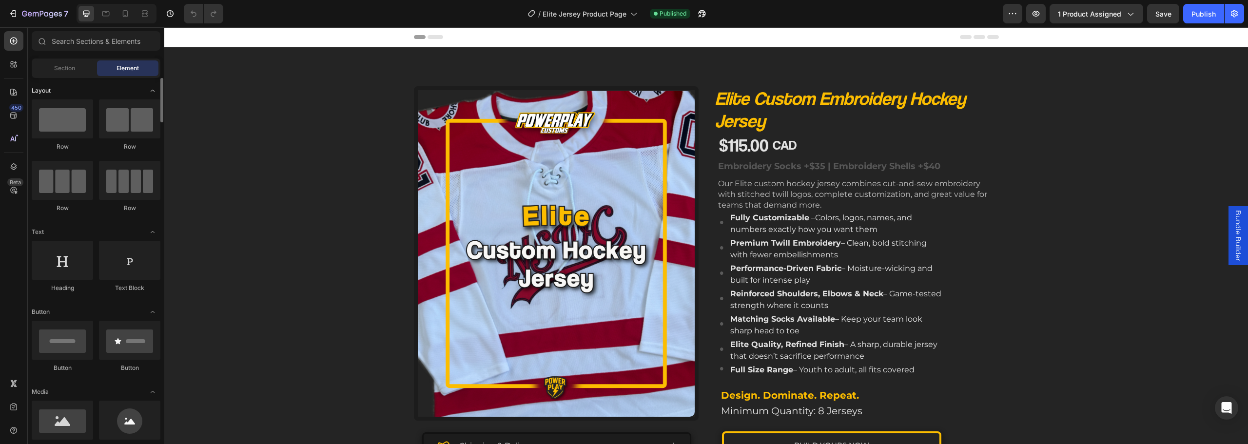
click at [153, 91] on icon "Toggle open" at bounding box center [153, 91] width 8 height 8
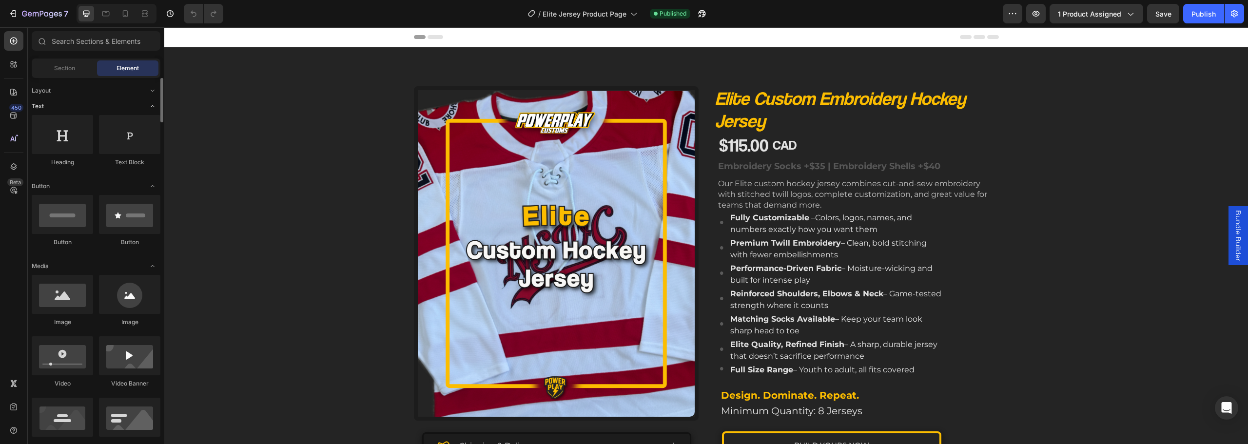
click at [152, 109] on icon "Toggle open" at bounding box center [153, 106] width 8 height 8
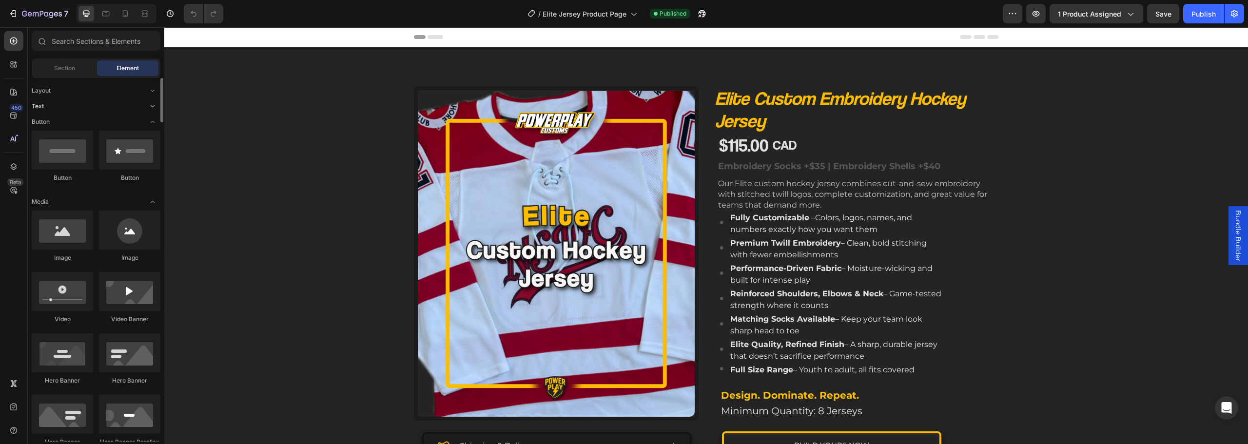
click at [152, 109] on icon "Toggle open" at bounding box center [153, 106] width 8 height 8
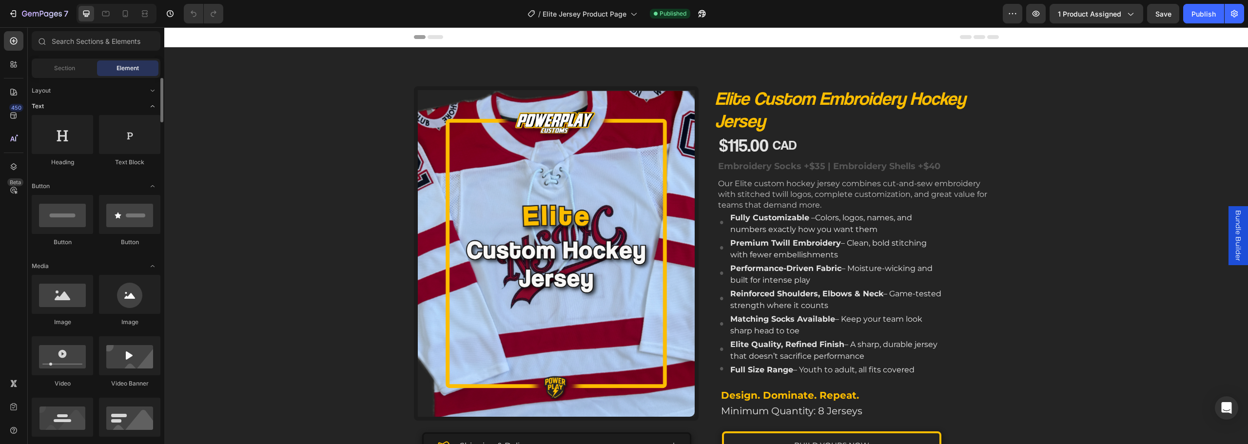
click at [154, 105] on icon "Toggle open" at bounding box center [153, 106] width 8 height 8
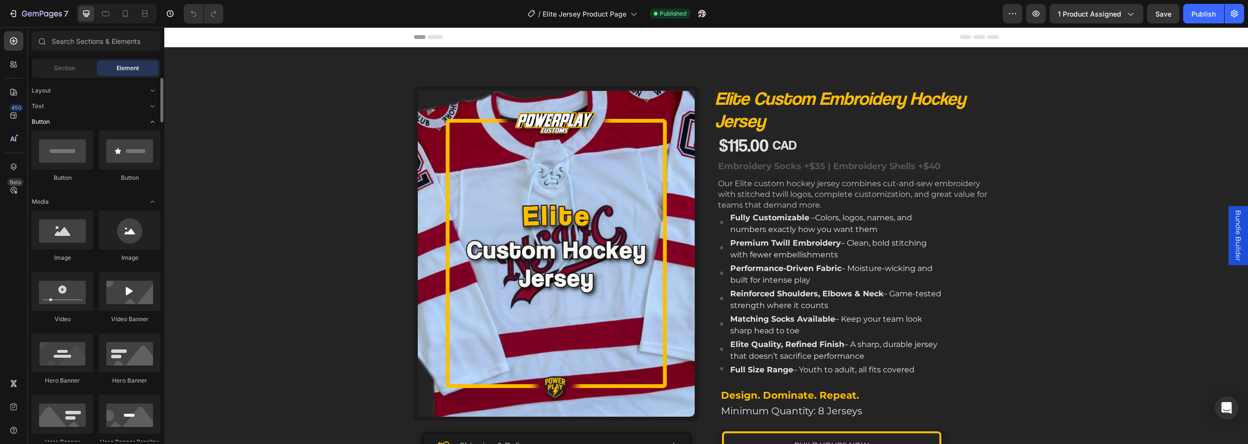
click at [152, 121] on icon "Toggle open" at bounding box center [153, 122] width 8 height 8
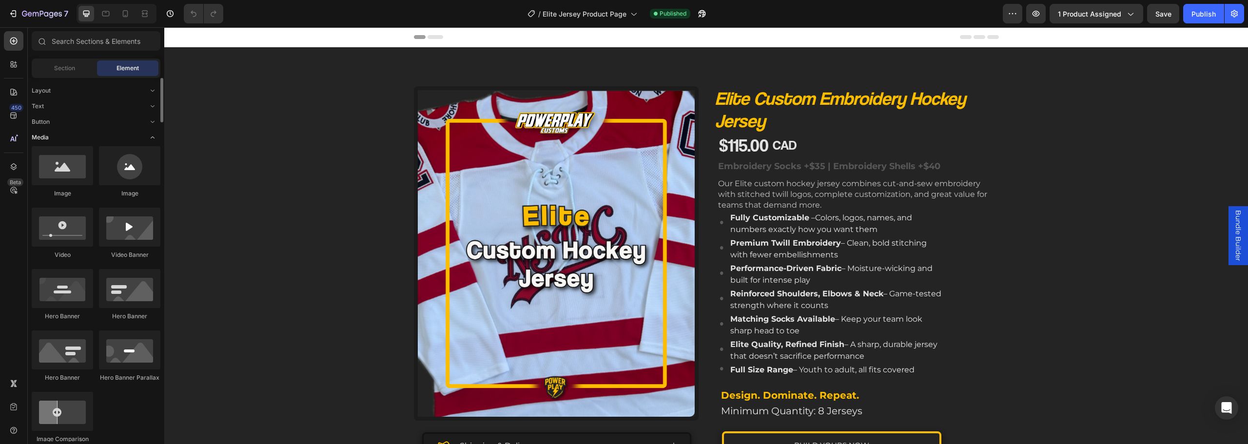
click at [152, 136] on icon "Toggle open" at bounding box center [153, 138] width 8 height 8
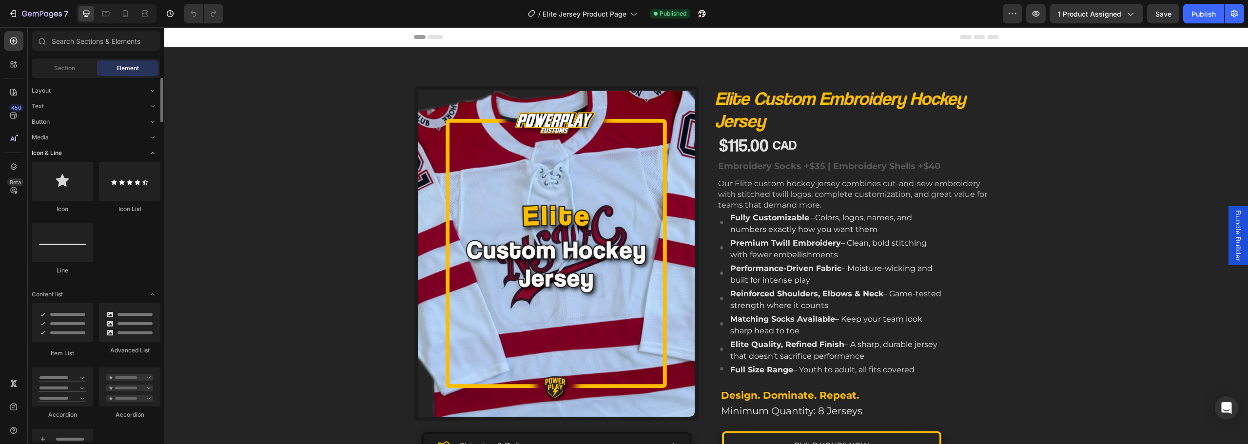
click at [152, 156] on icon "Toggle open" at bounding box center [153, 153] width 8 height 8
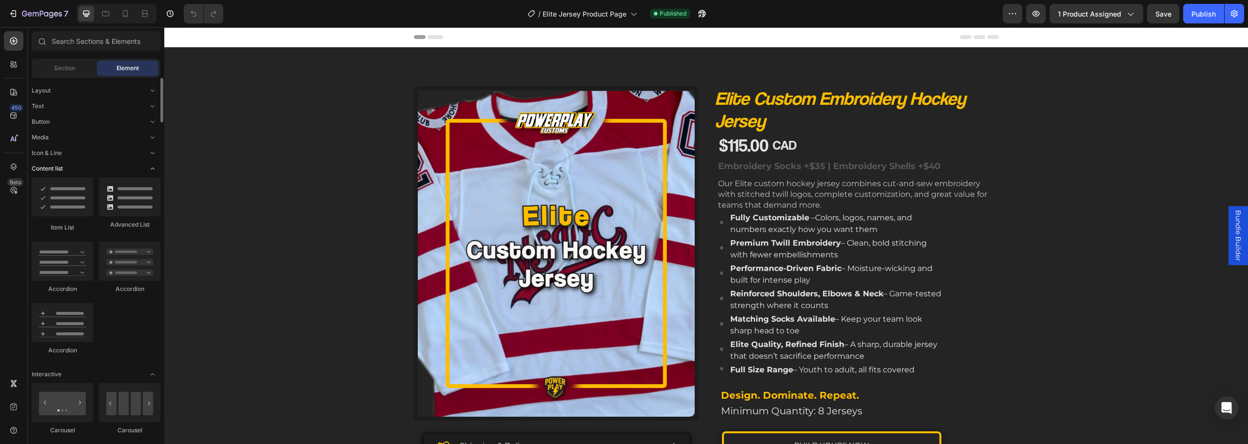
click at [151, 166] on icon "Toggle open" at bounding box center [153, 169] width 8 height 8
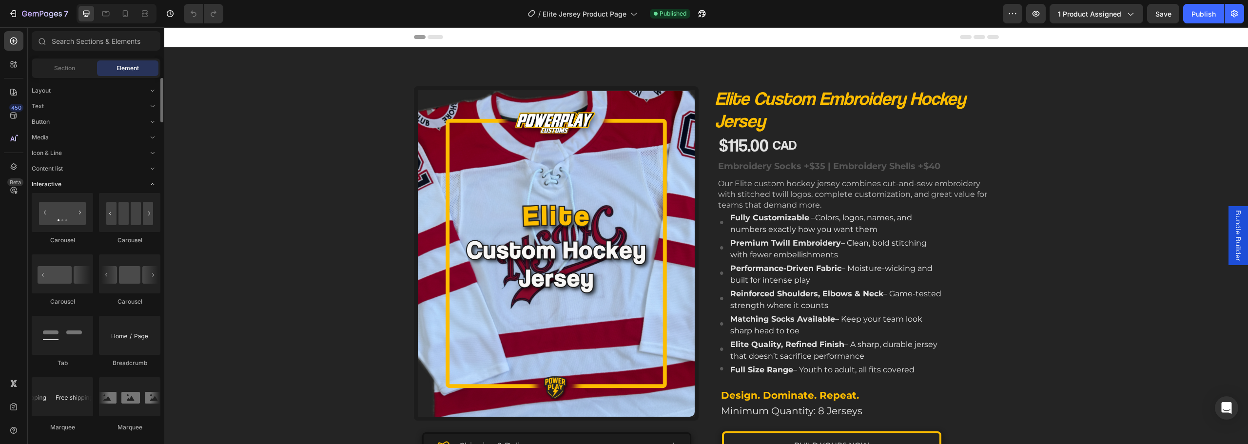
click at [154, 187] on icon "Toggle open" at bounding box center [153, 184] width 8 height 8
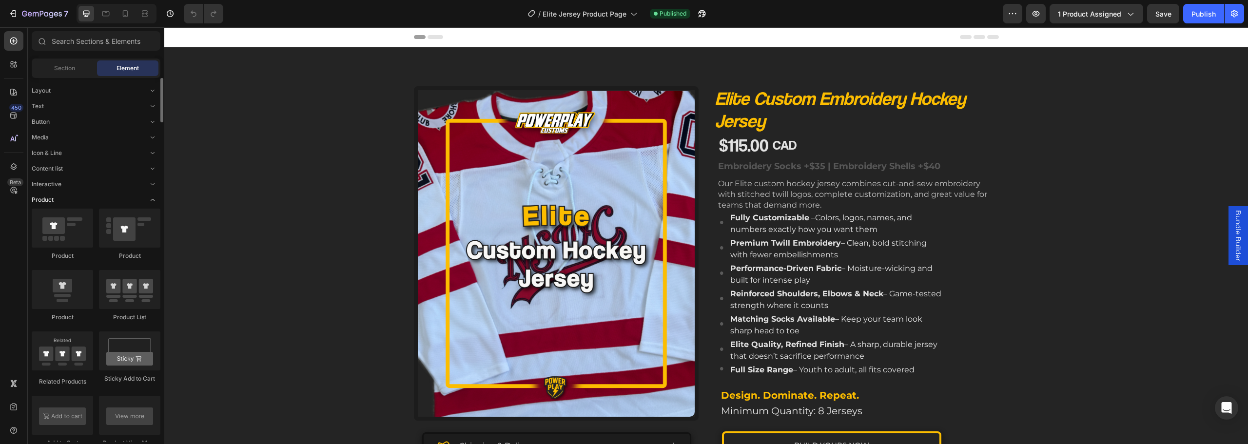
click at [156, 204] on span "Toggle open" at bounding box center [153, 200] width 16 height 16
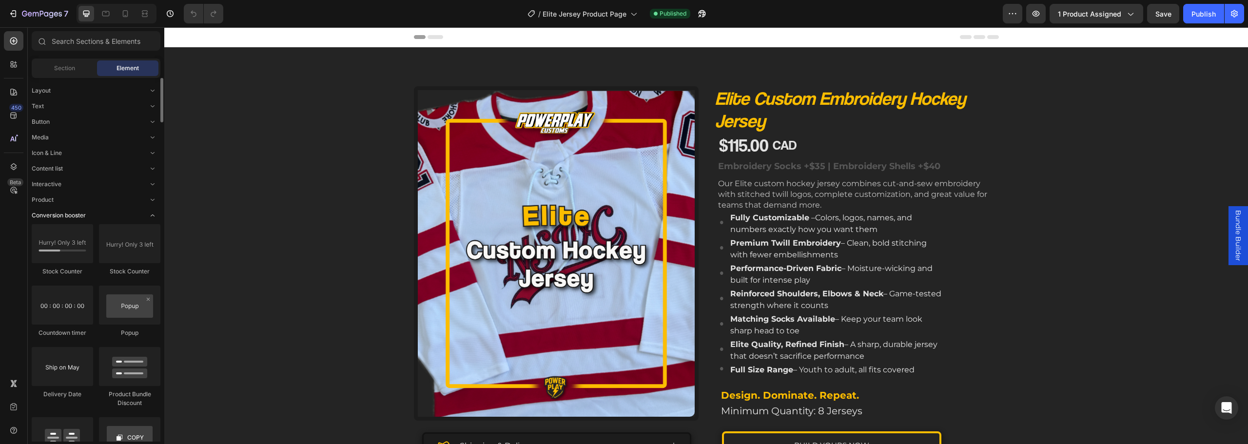
click at [152, 214] on icon "Toggle open" at bounding box center [153, 216] width 8 height 8
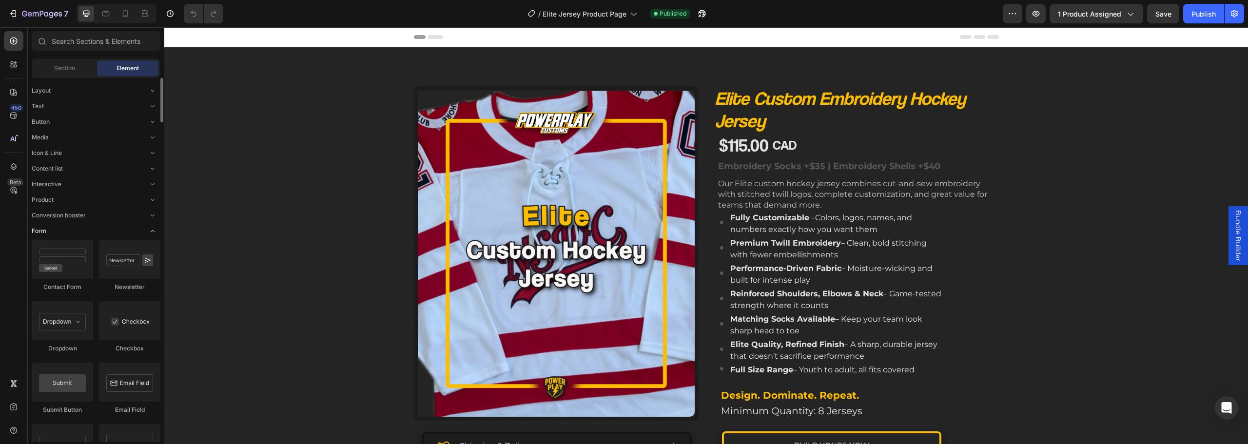
click at [151, 231] on icon "Toggle open" at bounding box center [153, 231] width 8 height 8
click at [153, 244] on icon "Toggle open" at bounding box center [153, 247] width 8 height 8
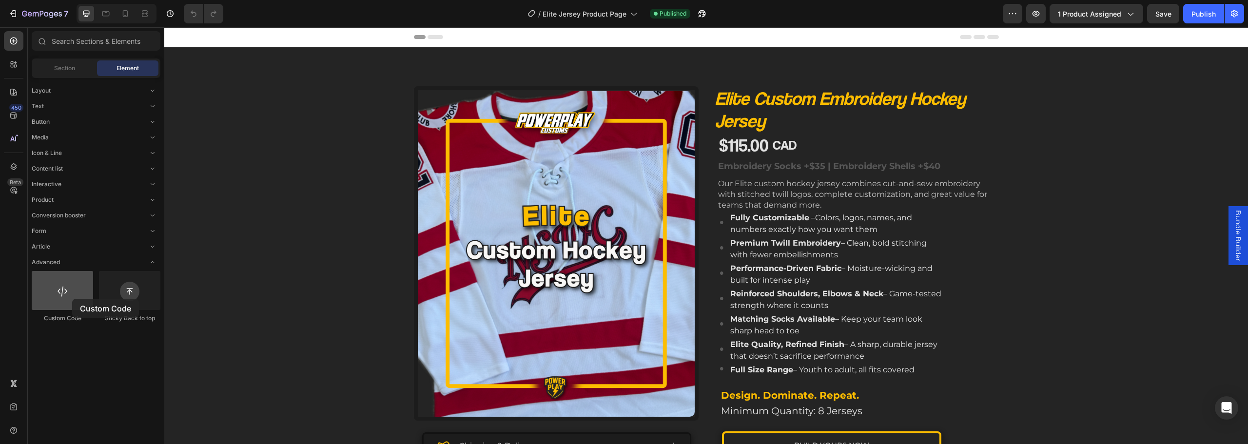
click at [72, 297] on div at bounding box center [62, 290] width 61 height 39
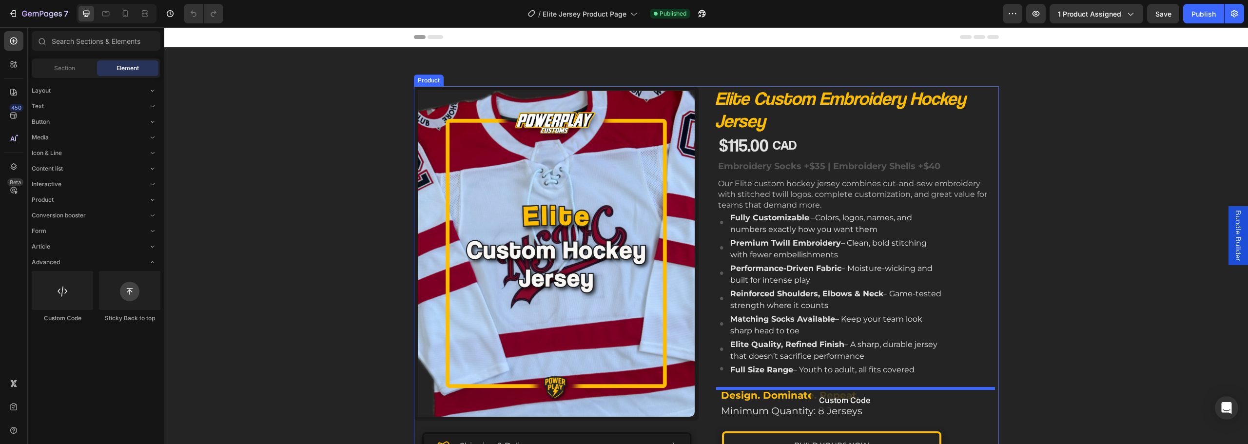
drag, startPoint x: 236, startPoint y: 321, endPoint x: 811, endPoint y: 390, distance: 579.7
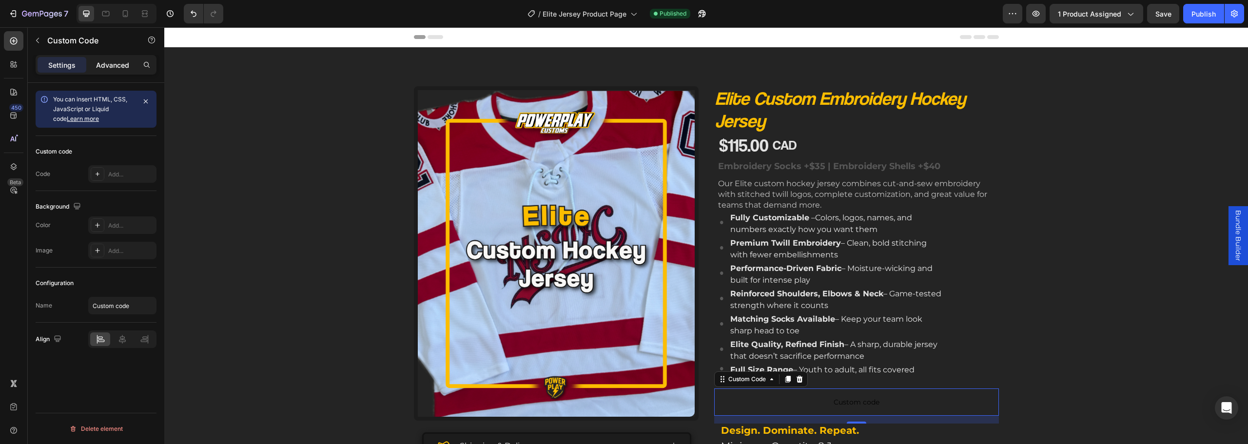
click at [96, 62] on p "Advanced" at bounding box center [112, 65] width 33 height 10
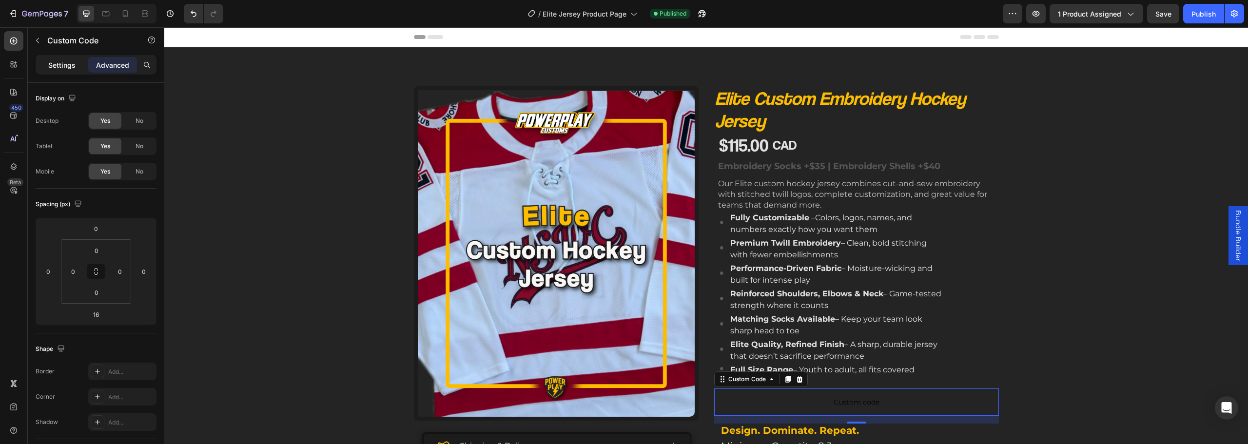
click at [75, 68] on p "Settings" at bounding box center [61, 65] width 27 height 10
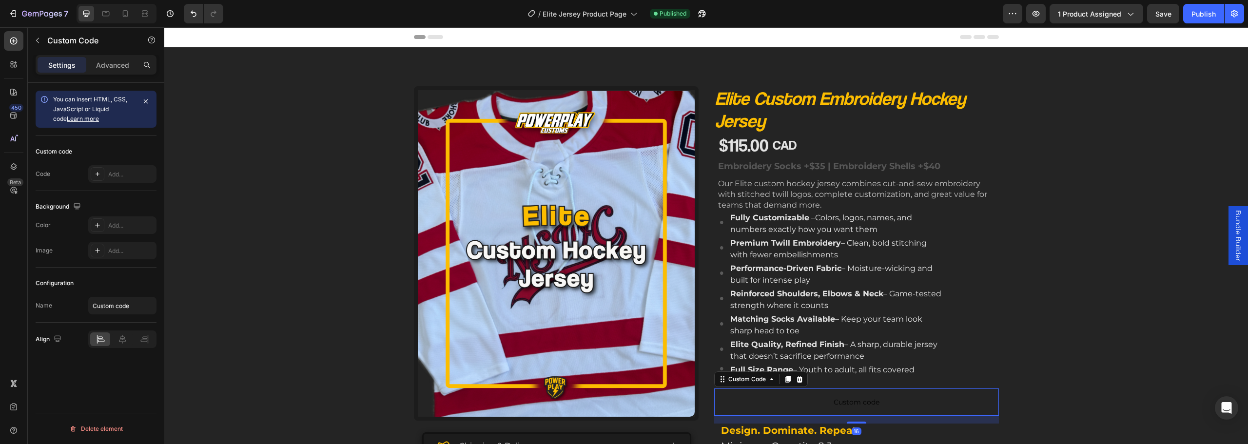
click at [79, 119] on link "Learn more" at bounding box center [83, 118] width 32 height 7
click at [116, 307] on input "Custom code" at bounding box center [122, 306] width 68 height 18
click at [122, 307] on input "Custom code" at bounding box center [122, 306] width 68 height 18
click at [137, 173] on div "Add..." at bounding box center [131, 174] width 46 height 9
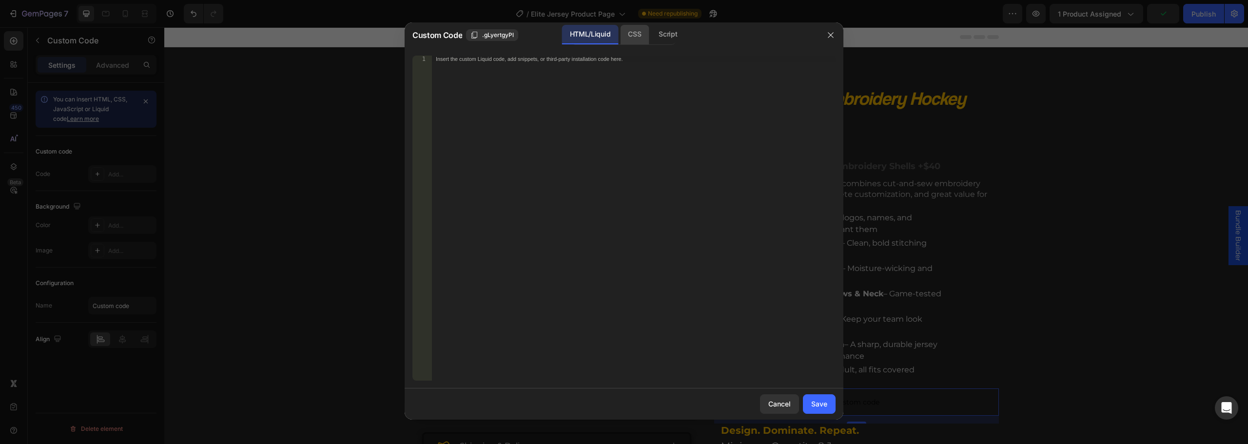
click at [637, 30] on div "CSS" at bounding box center [634, 34] width 29 height 19
click at [663, 30] on div "Script" at bounding box center [668, 34] width 34 height 19
click at [609, 27] on div "HTML/Liquid" at bounding box center [590, 34] width 56 height 19
click at [370, 102] on div at bounding box center [624, 222] width 1248 height 444
